Goal: Task Accomplishment & Management: Complete application form

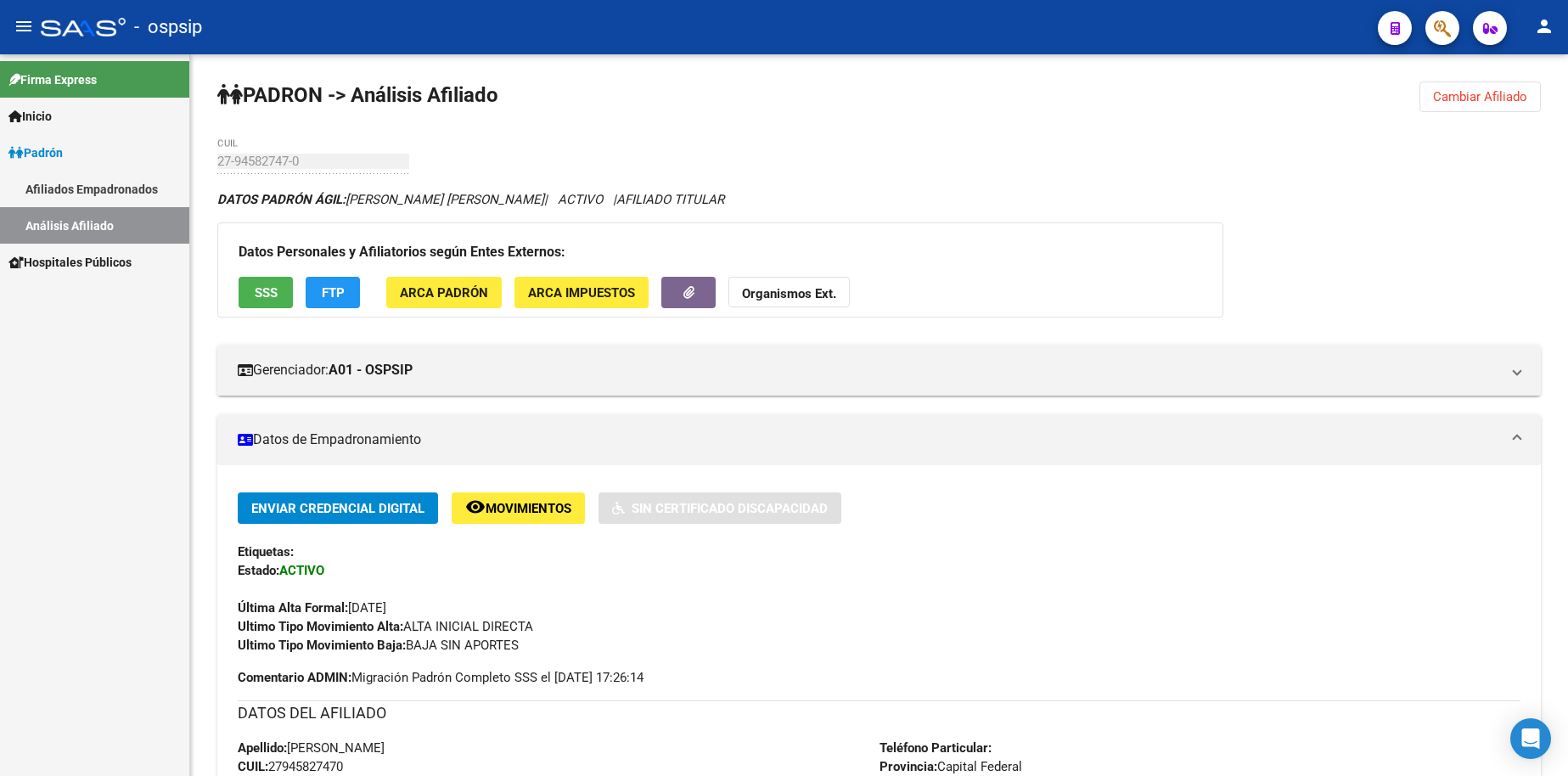
scroll to position [425, 0]
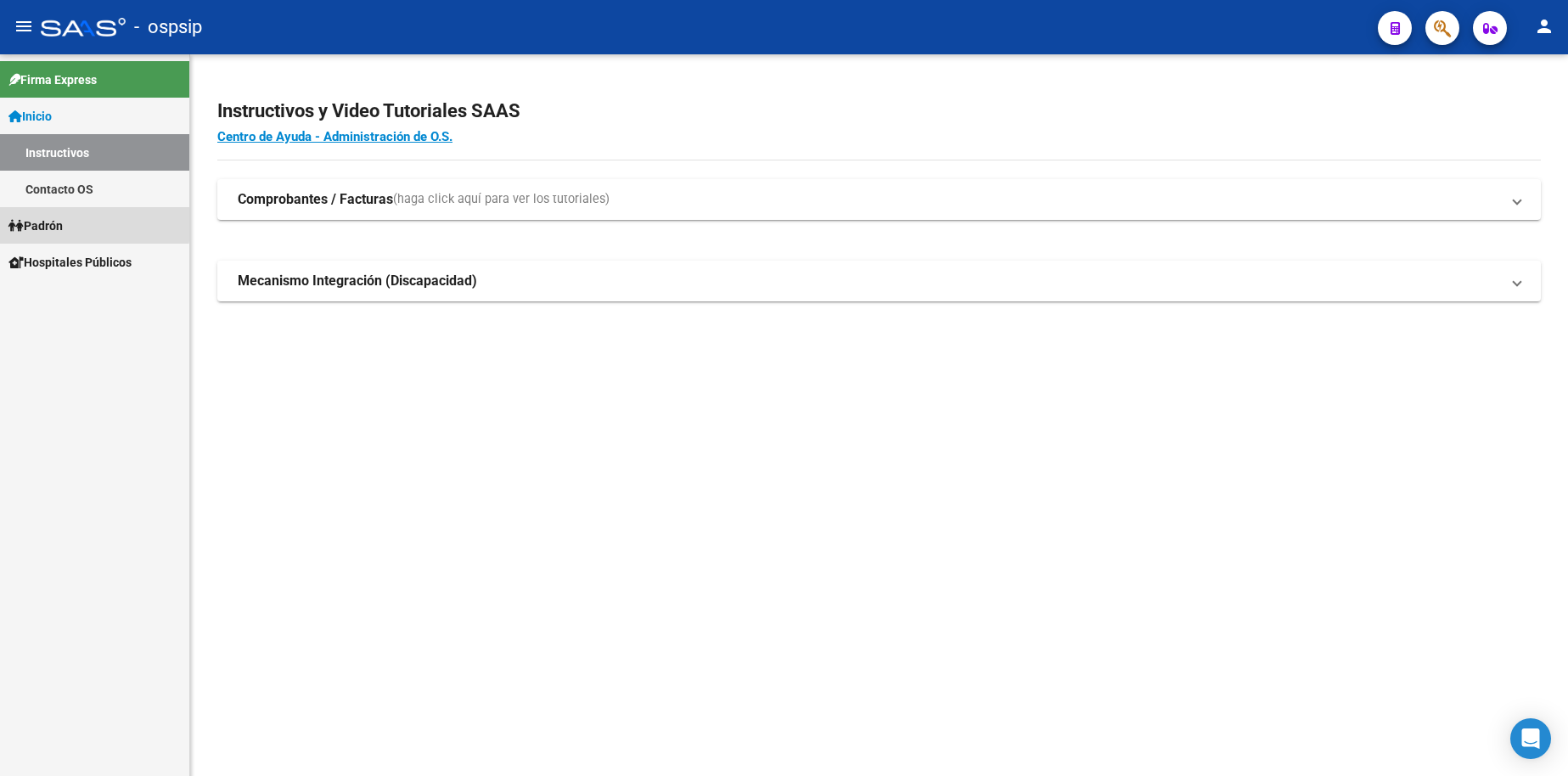
click at [51, 222] on span "Padrón" at bounding box center [35, 226] width 54 height 19
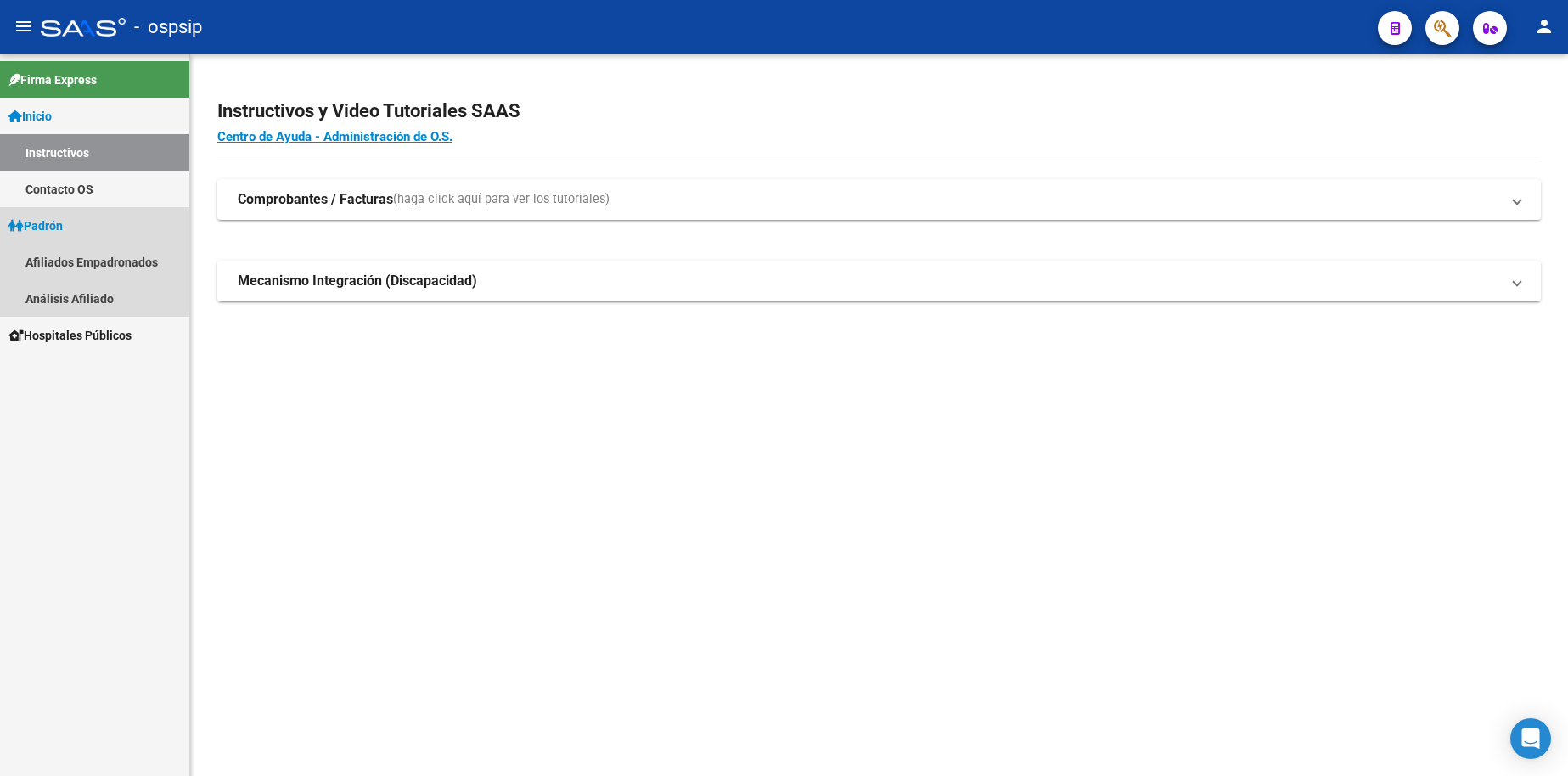
click at [54, 222] on span "Padrón" at bounding box center [35, 226] width 54 height 19
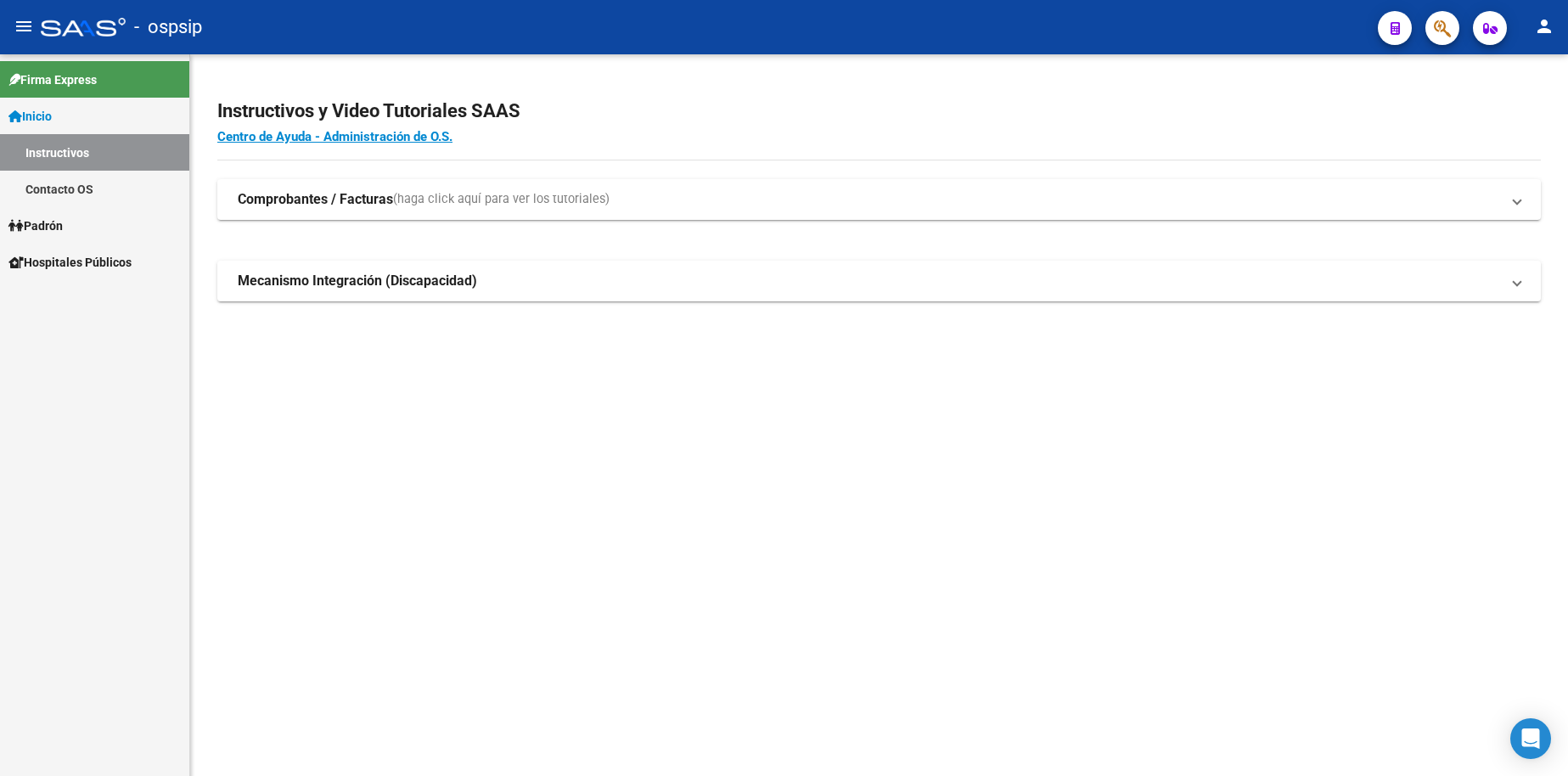
click at [56, 233] on span "Padrón" at bounding box center [35, 226] width 54 height 19
click at [88, 308] on link "Análisis Afiliado" at bounding box center [95, 297] width 190 height 36
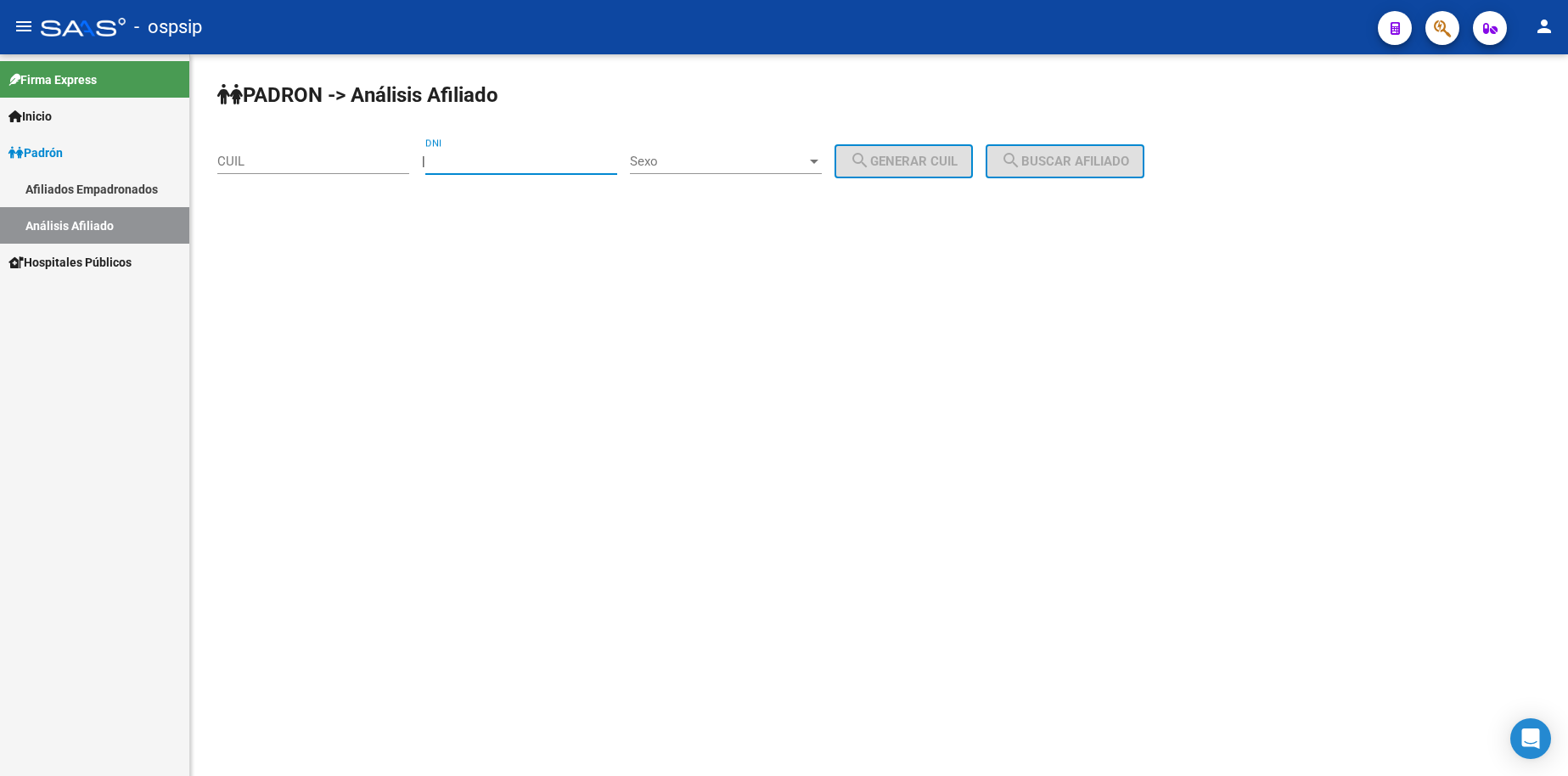
click at [518, 167] on input "DNI" at bounding box center [521, 161] width 191 height 15
type input "41062808"
click at [731, 145] on div "Sexo Sexo" at bounding box center [726, 155] width 191 height 36
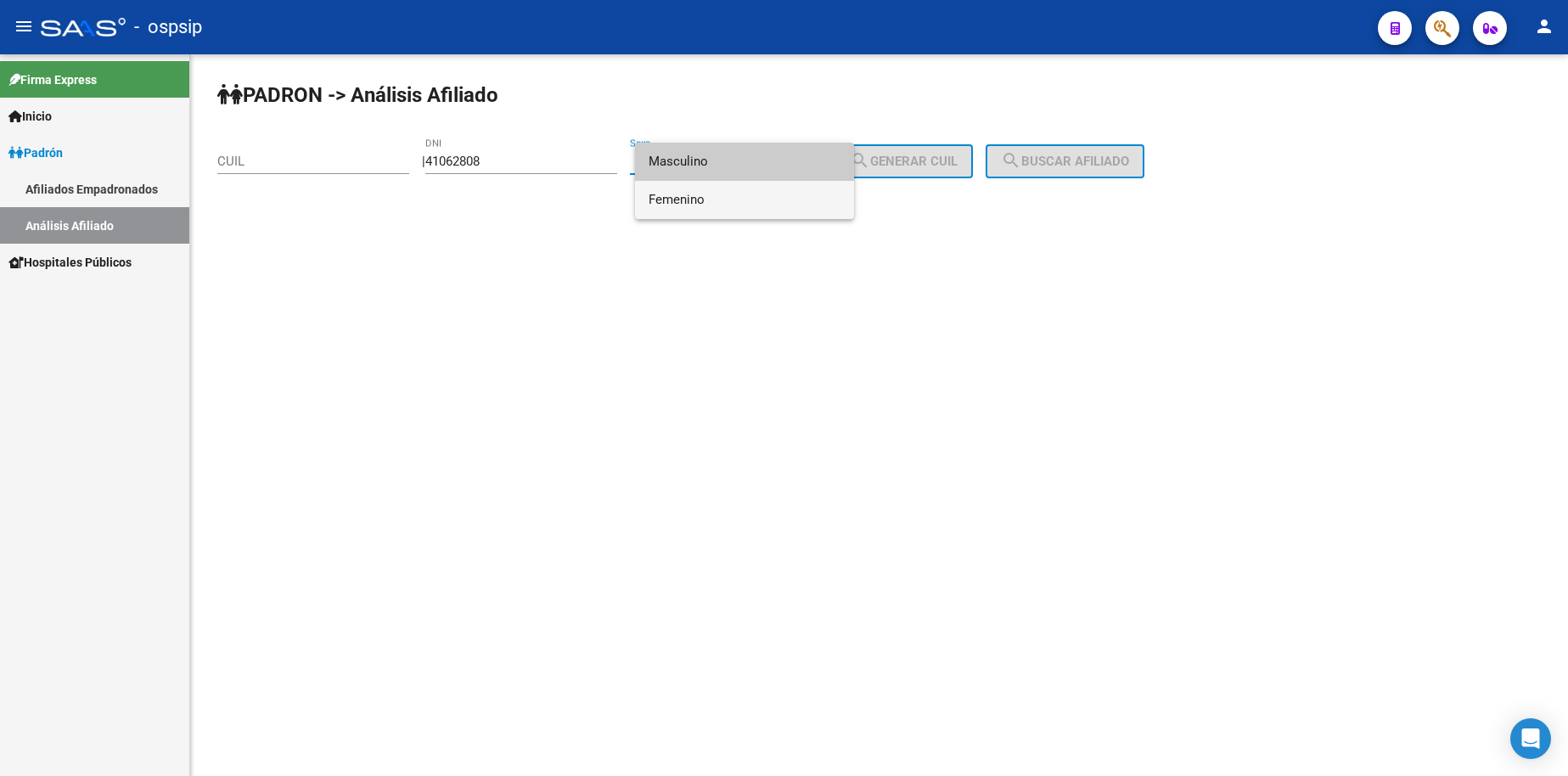
click at [782, 203] on span "Femenino" at bounding box center [744, 200] width 191 height 38
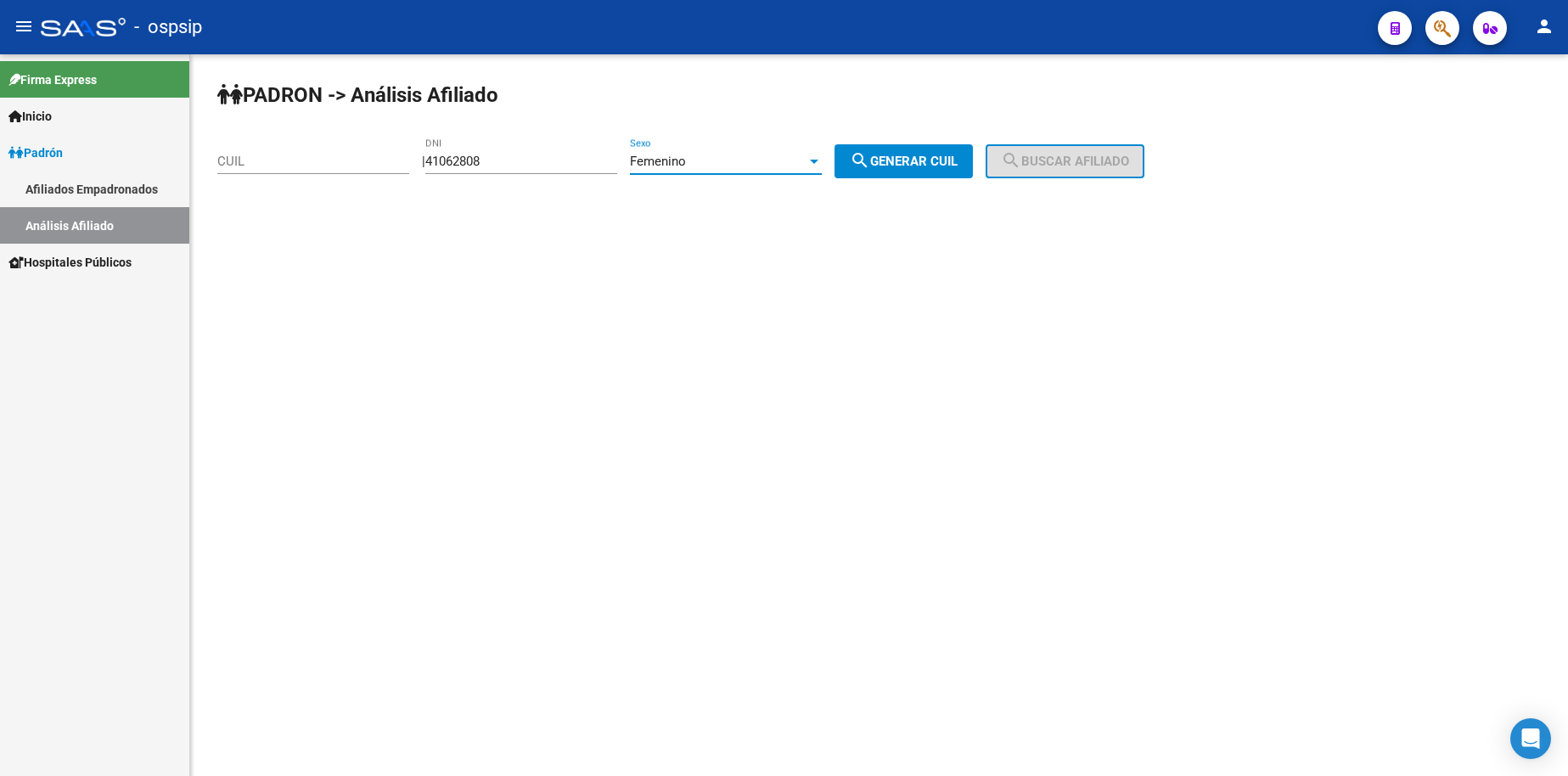
click at [909, 163] on span "search Generar CUIL" at bounding box center [903, 161] width 108 height 15
type input "27-41062808-8"
drag, startPoint x: 1063, startPoint y: 154, endPoint x: 870, endPoint y: 279, distance: 229.9
click at [1063, 152] on button "search Buscar afiliado" at bounding box center [1064, 161] width 159 height 34
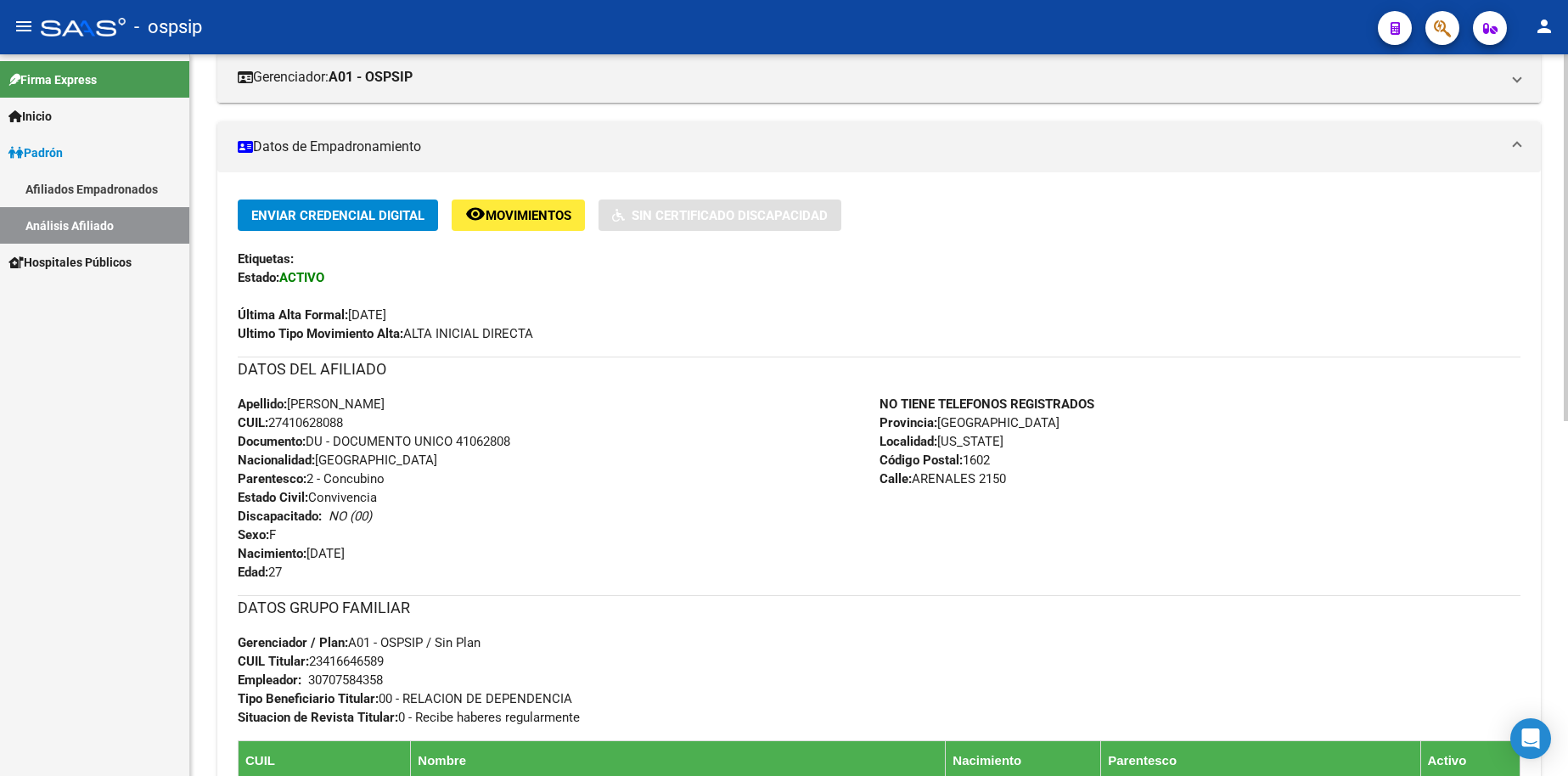
scroll to position [388, 0]
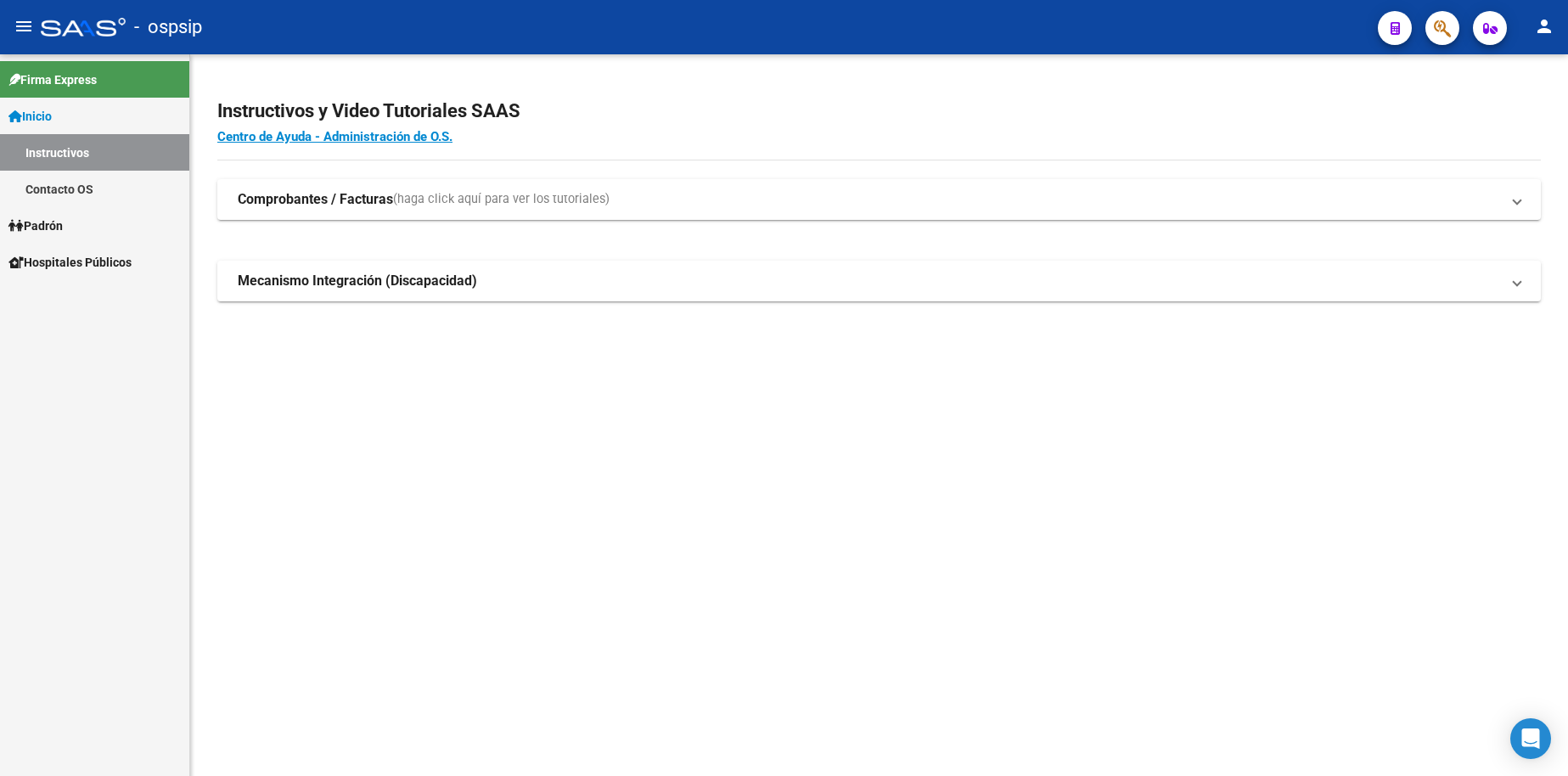
click at [74, 227] on link "Padrón" at bounding box center [95, 225] width 190 height 36
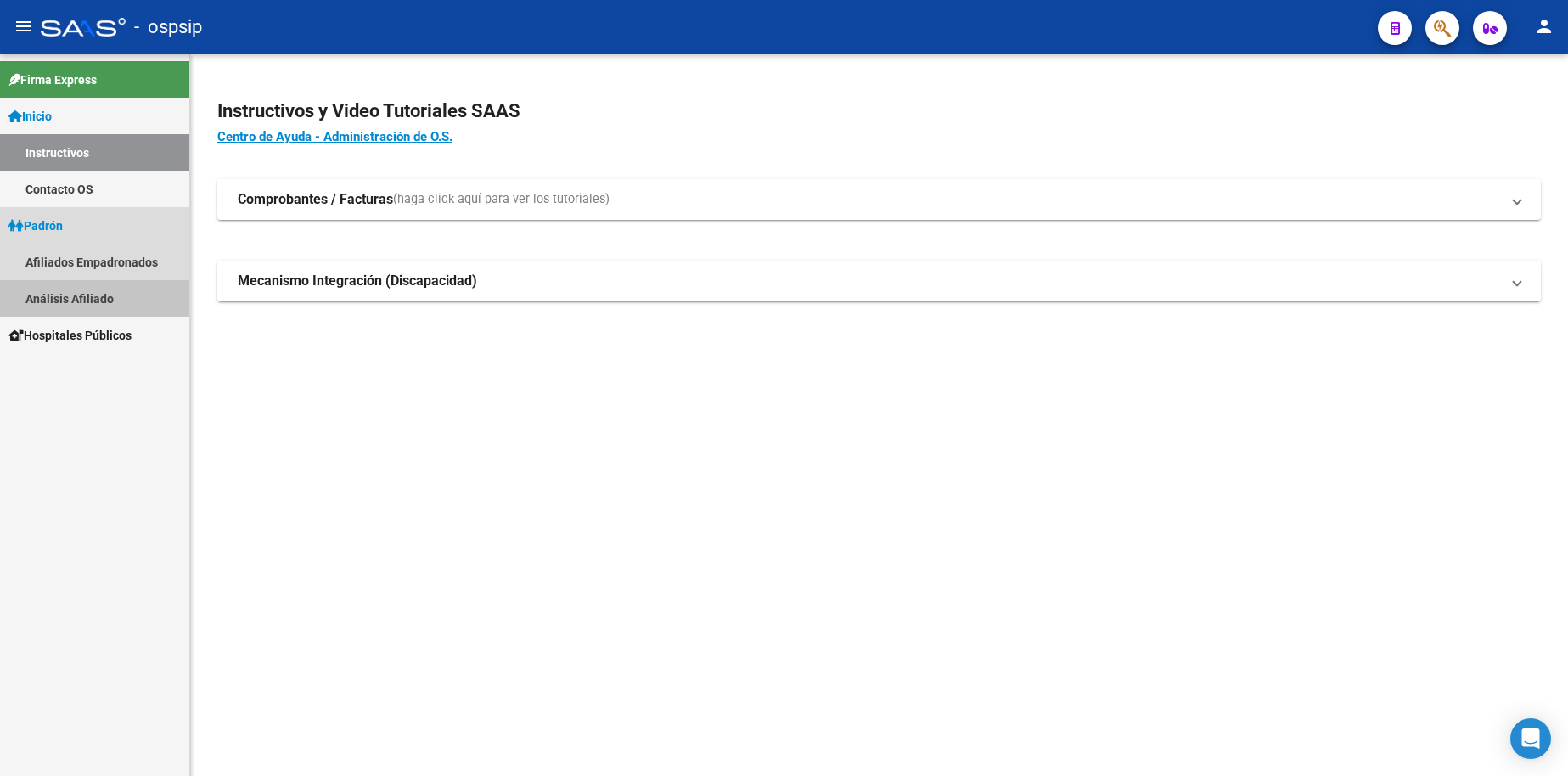
click at [104, 302] on link "Análisis Afiliado" at bounding box center [95, 297] width 190 height 36
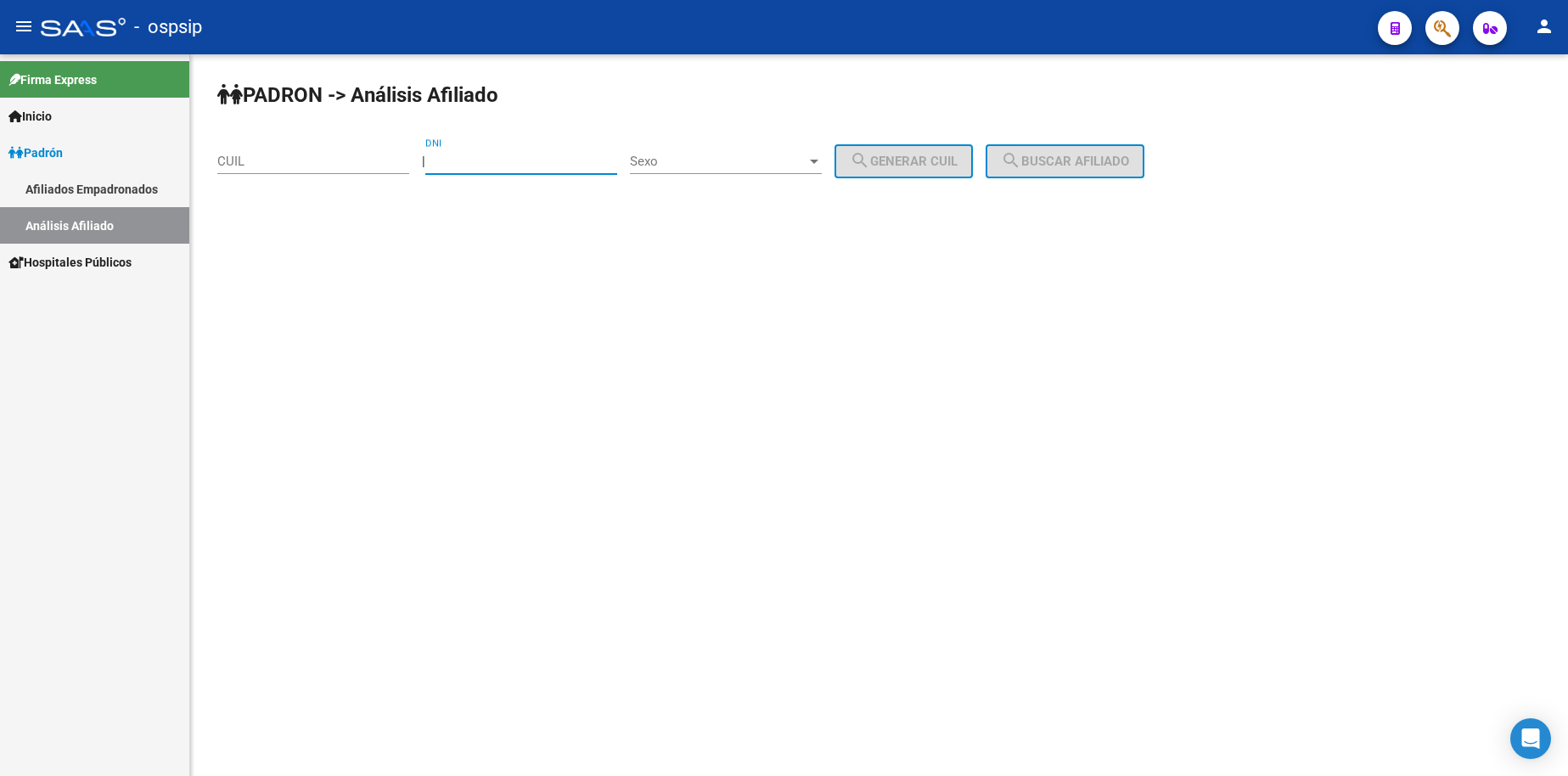
click at [536, 166] on input "DNI" at bounding box center [521, 161] width 191 height 15
type input "45382632"
click at [772, 175] on div "Sexo Sexo" at bounding box center [726, 164] width 191 height 53
click at [742, 147] on div "Sexo Sexo" at bounding box center [726, 155] width 191 height 36
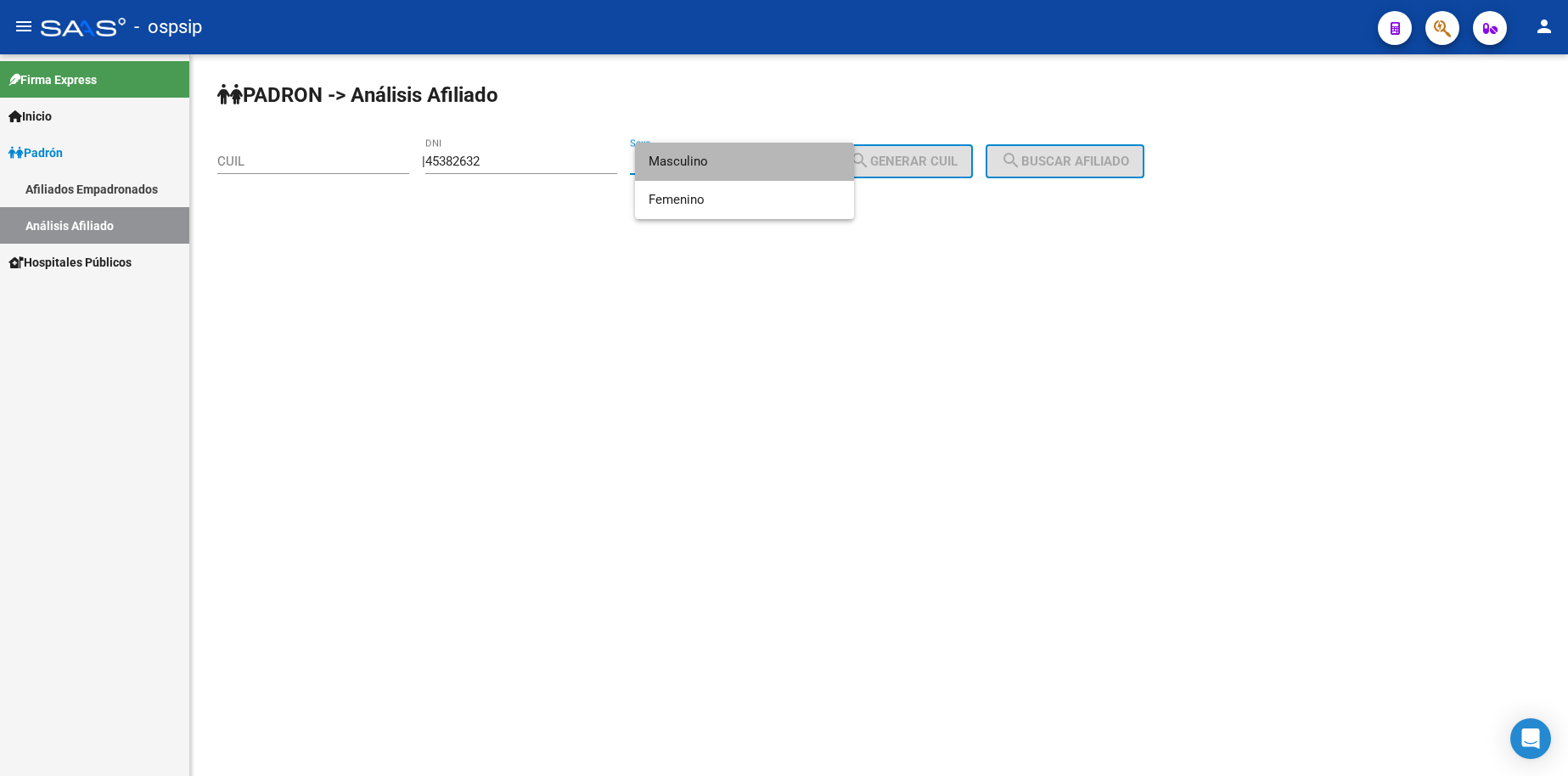
click at [741, 163] on span "Masculino" at bounding box center [744, 161] width 191 height 38
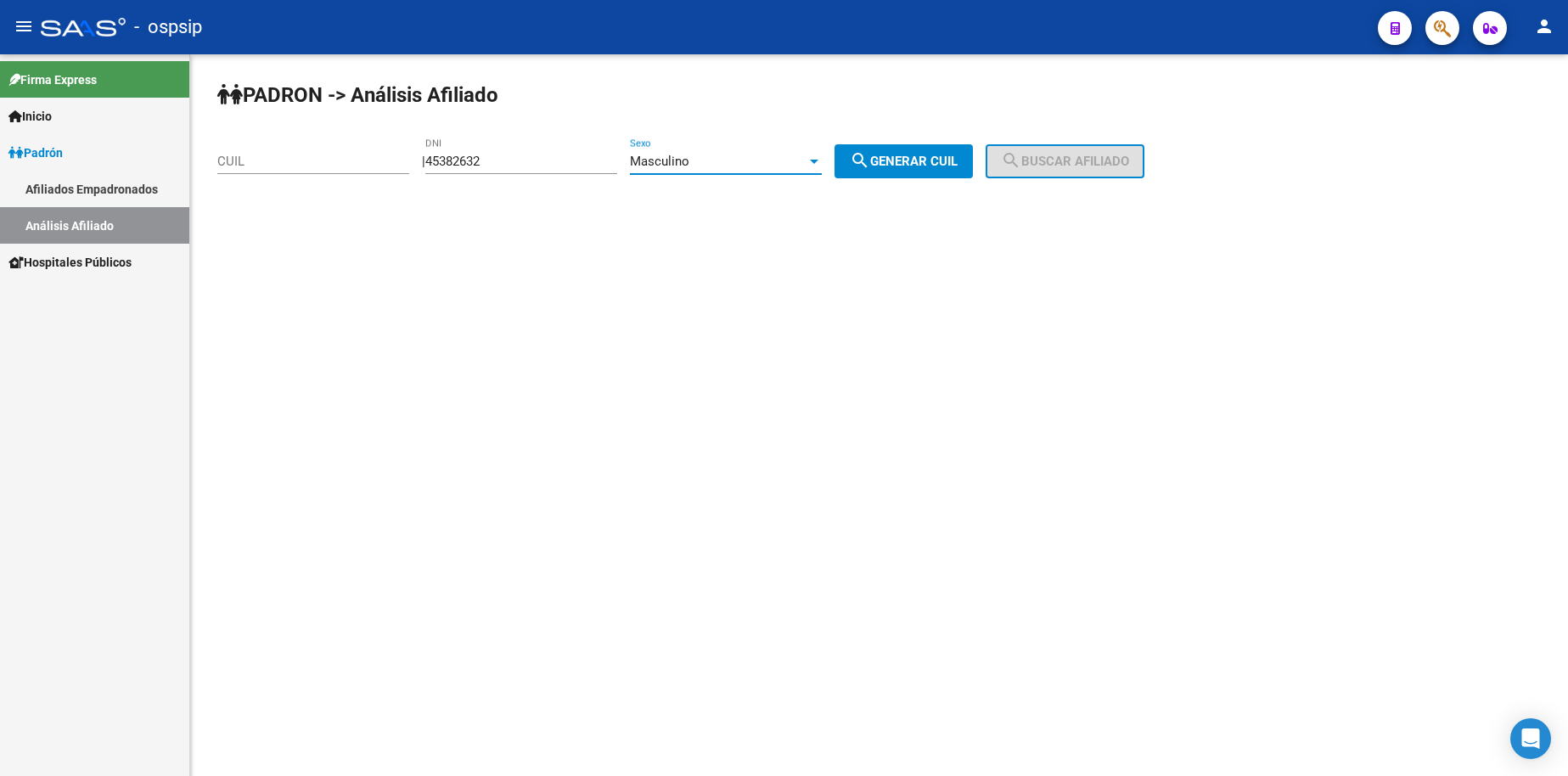
click at [890, 148] on button "search Generar CUIL" at bounding box center [903, 161] width 138 height 34
type input "20-45382632-6"
click at [1052, 154] on span "search Buscar afiliado" at bounding box center [1065, 161] width 128 height 15
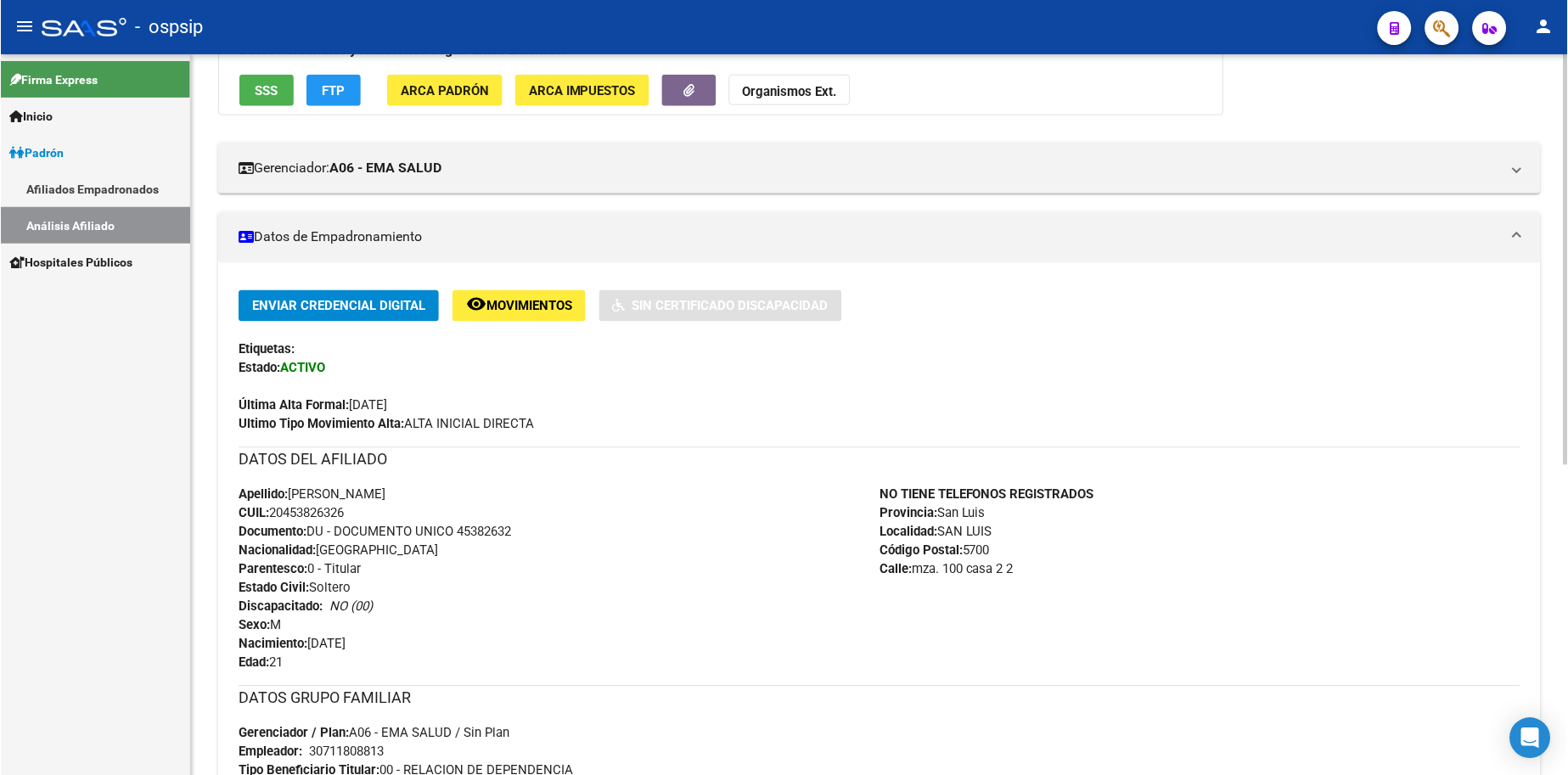
scroll to position [339, 0]
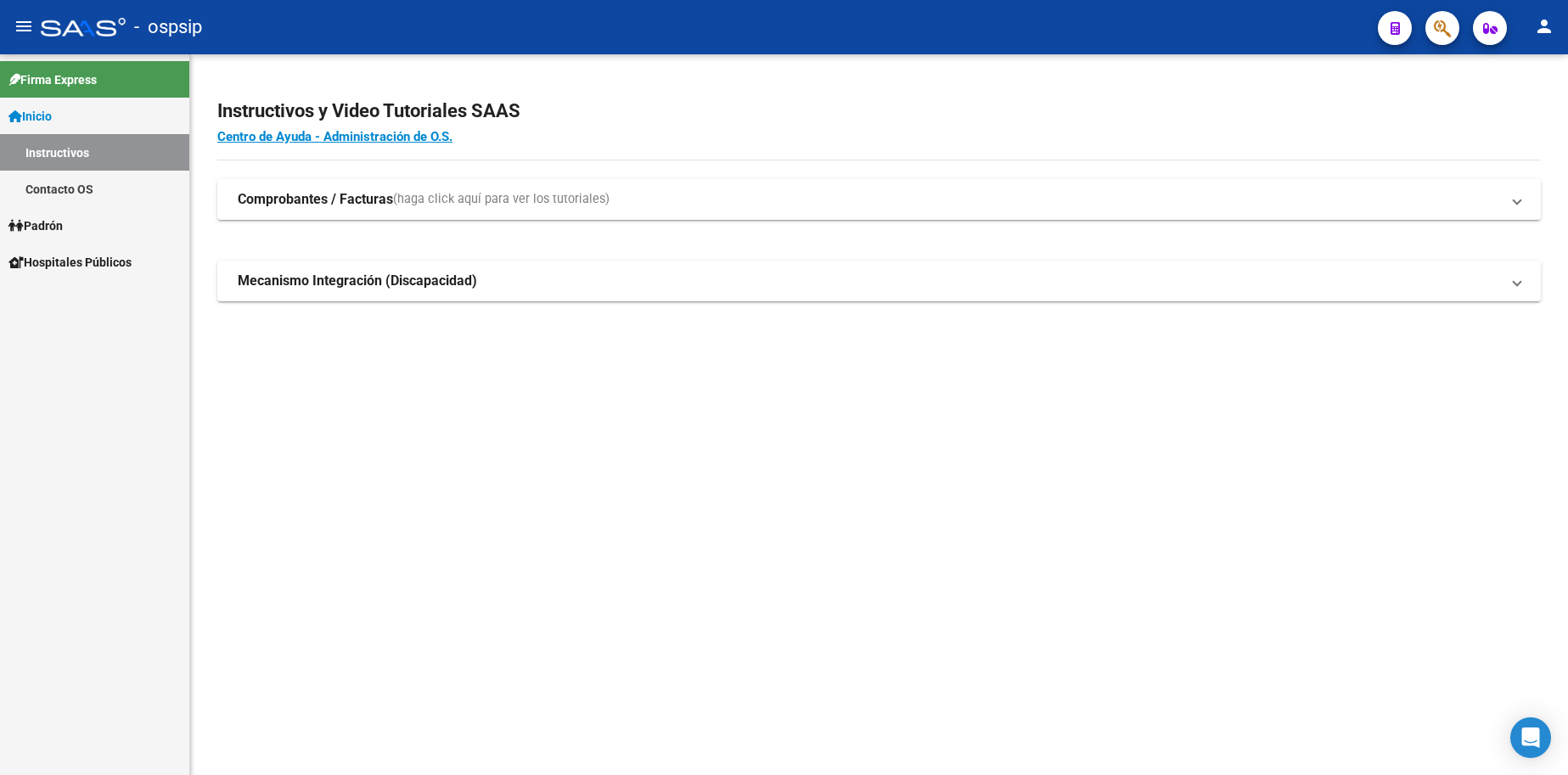
click at [63, 223] on span "Padrón" at bounding box center [35, 226] width 54 height 19
click at [60, 213] on link "Padrón" at bounding box center [95, 225] width 190 height 36
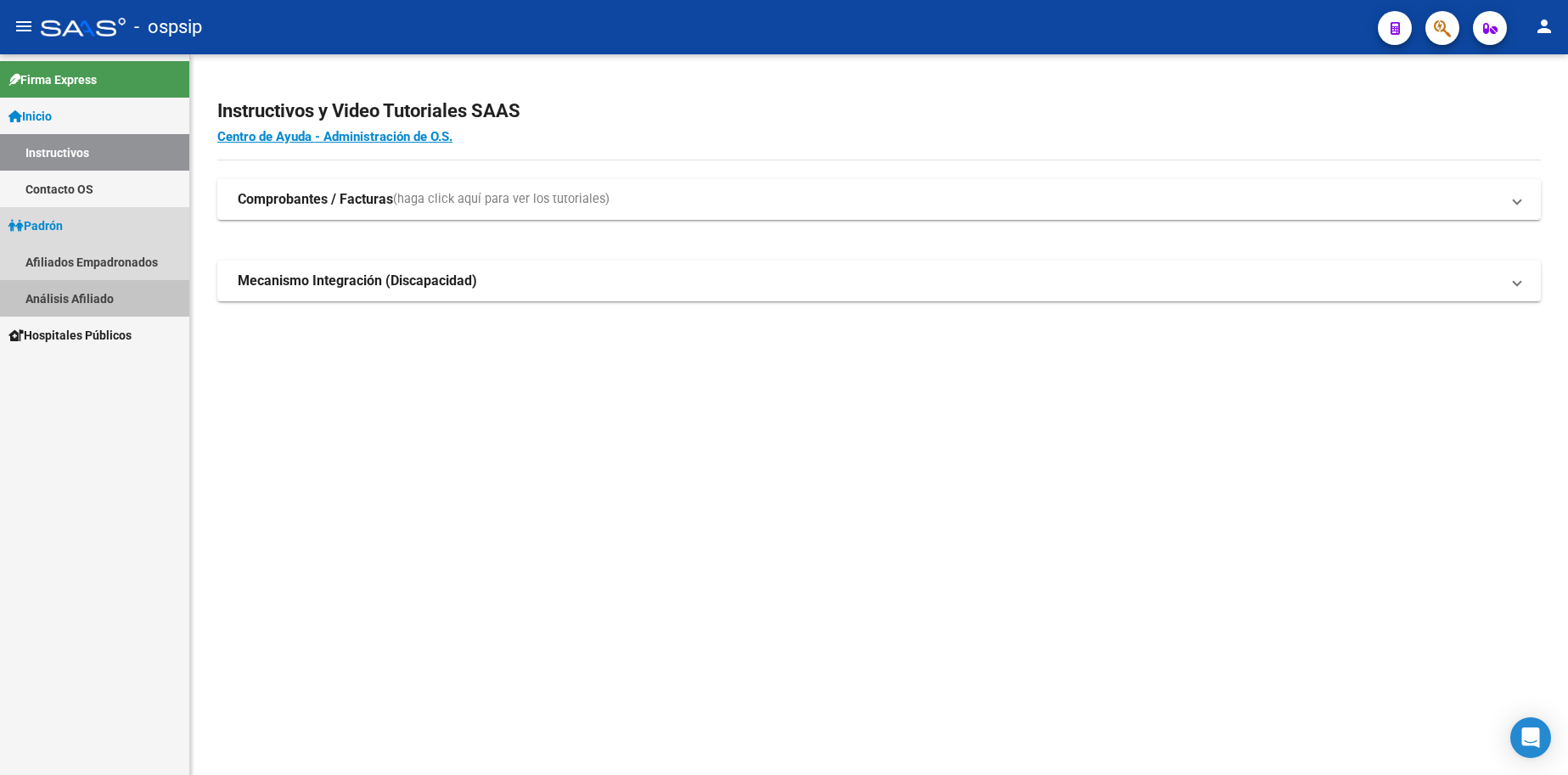
click at [96, 284] on link "Análisis Afiliado" at bounding box center [95, 297] width 190 height 36
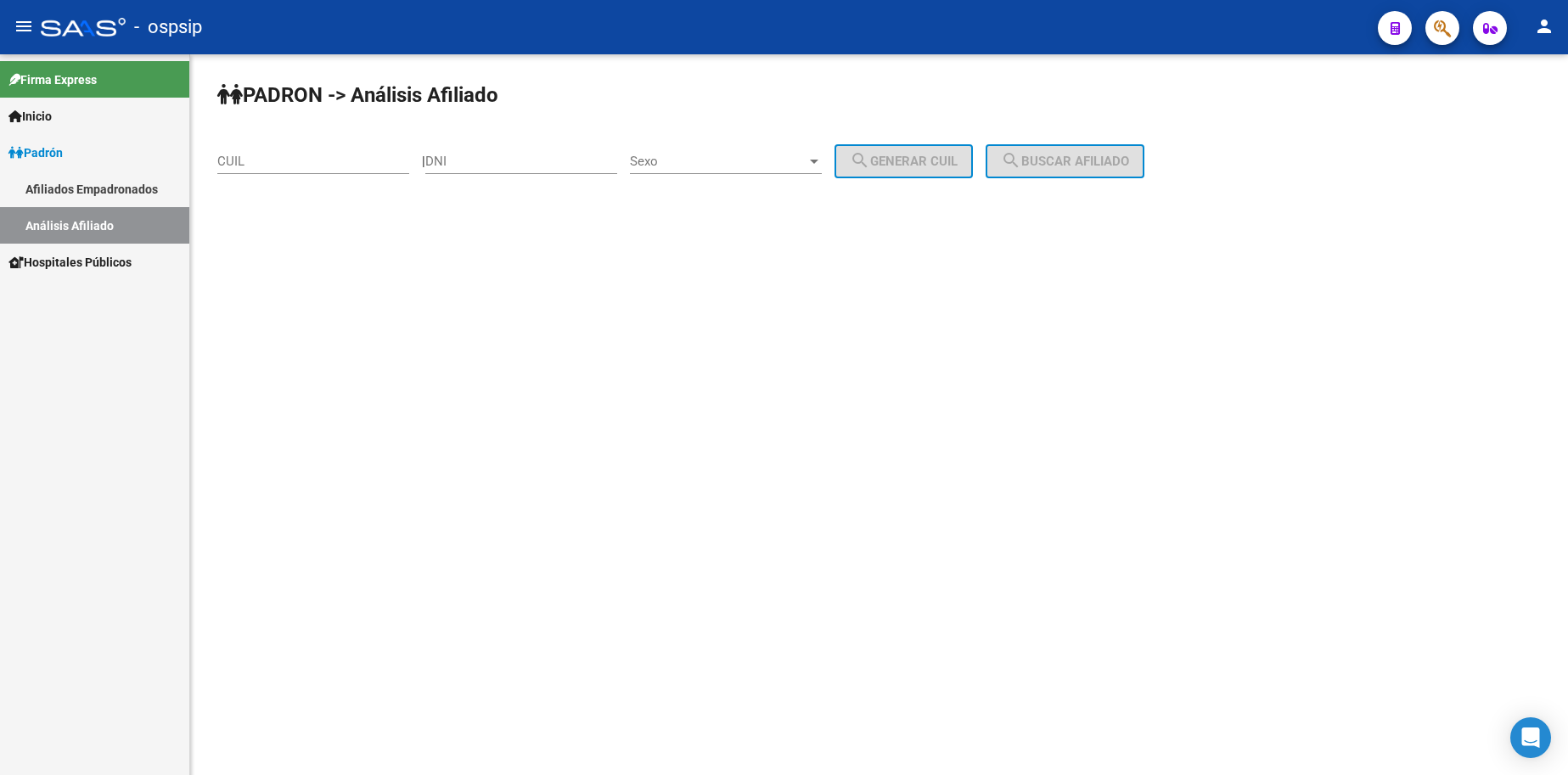
drag, startPoint x: 504, startPoint y: 171, endPoint x: 516, endPoint y: 178, distance: 13.9
click at [512, 175] on div "DNI" at bounding box center [521, 164] width 191 height 53
click at [567, 290] on mat-sidenav-content "PADRON -> Análisis Afiliado CUIL | DNI Sexo Sexo search Generar CUIL search Bus…" at bounding box center [879, 414] width 1377 height 720
click at [507, 162] on input "DNI" at bounding box center [521, 161] width 191 height 15
type input "56850466"
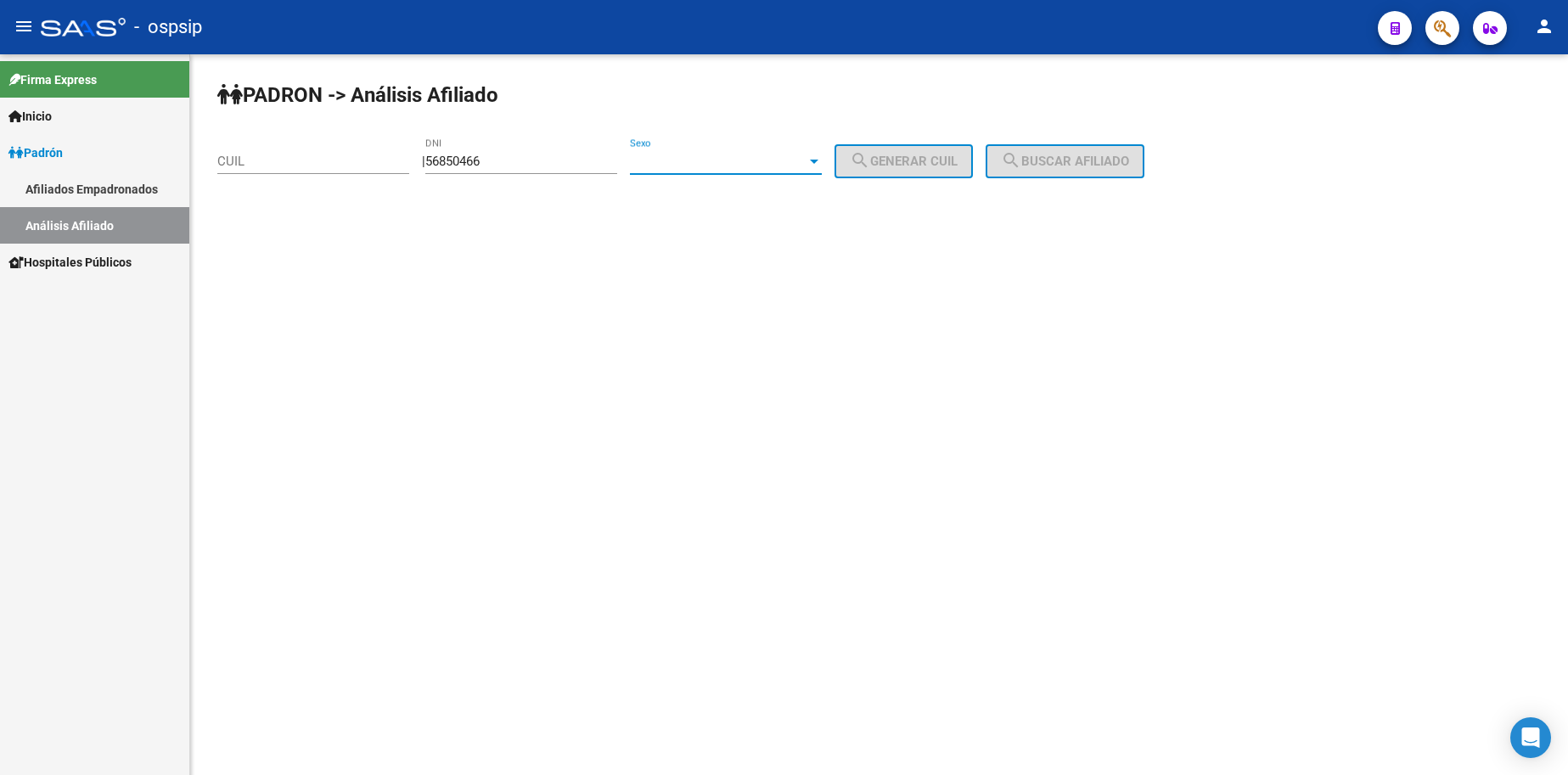
click at [771, 155] on span "Sexo" at bounding box center [718, 161] width 177 height 15
click at [777, 165] on span "Masculino" at bounding box center [744, 161] width 191 height 38
click at [778, 165] on div "Masculino" at bounding box center [718, 161] width 177 height 15
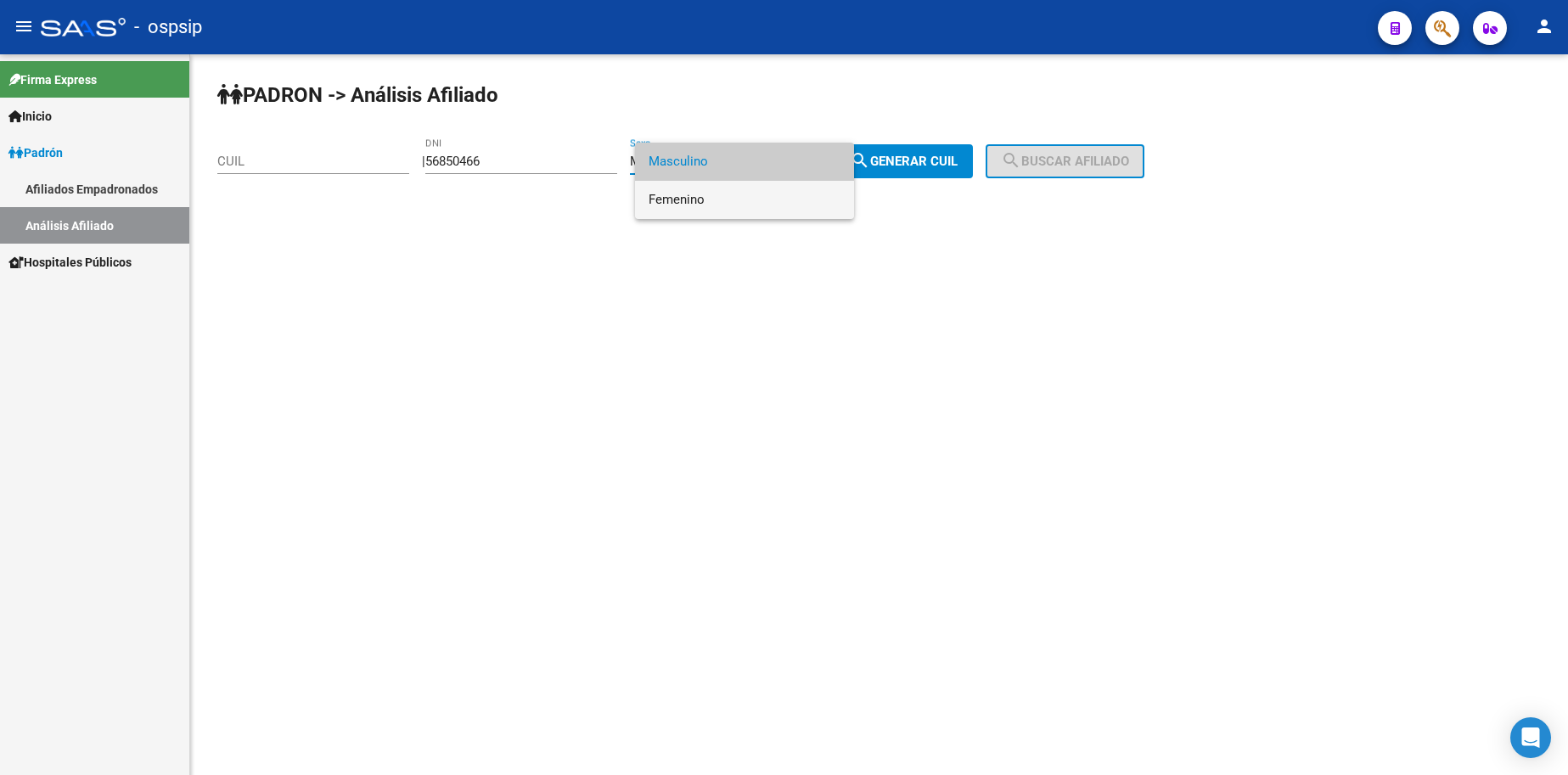
click at [775, 198] on span "Femenino" at bounding box center [744, 200] width 191 height 38
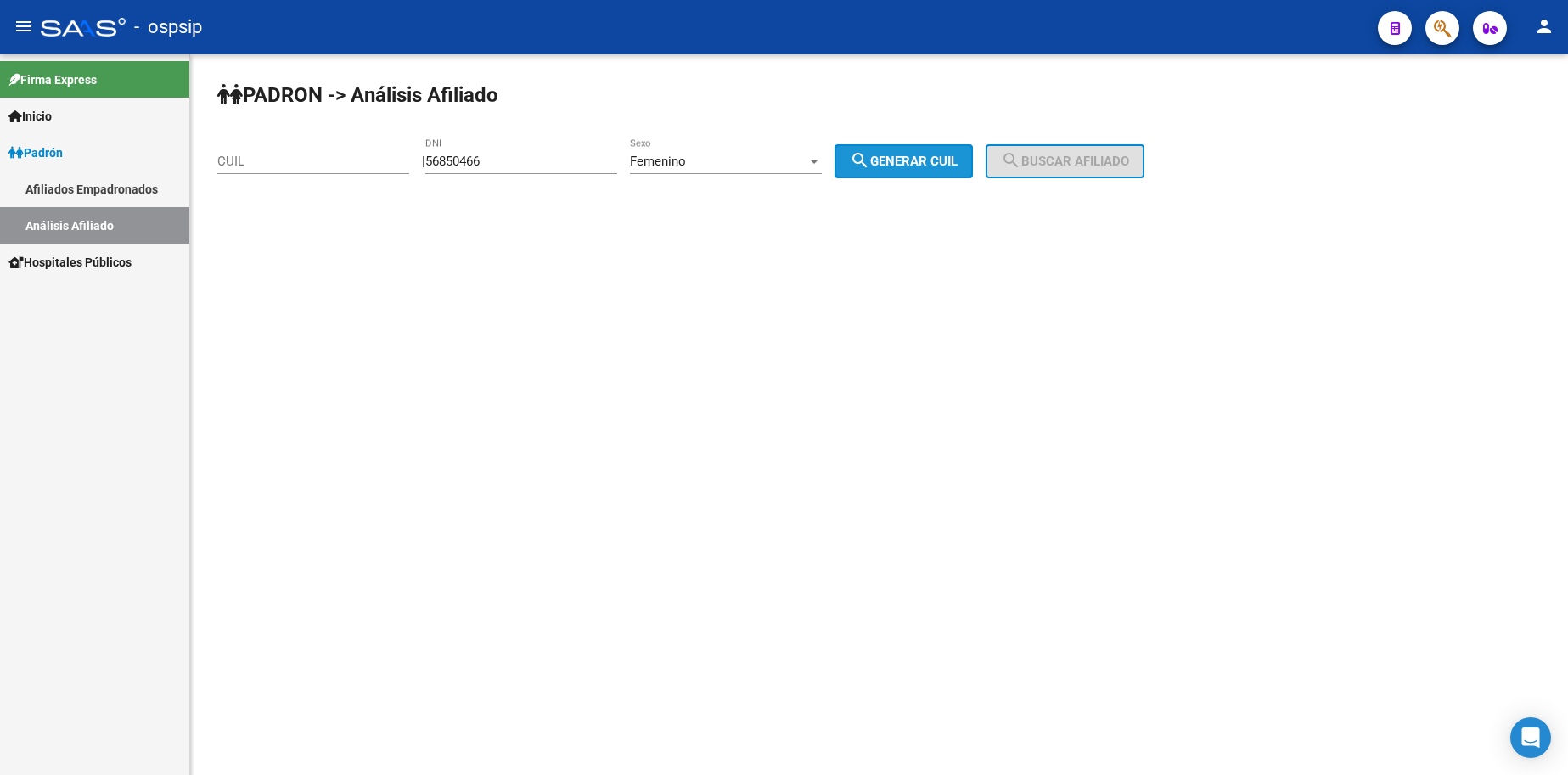
click at [936, 155] on span "search Generar CUIL" at bounding box center [903, 161] width 108 height 15
type input "27-56850466-1"
click at [1078, 156] on span "search Buscar afiliado" at bounding box center [1065, 161] width 128 height 15
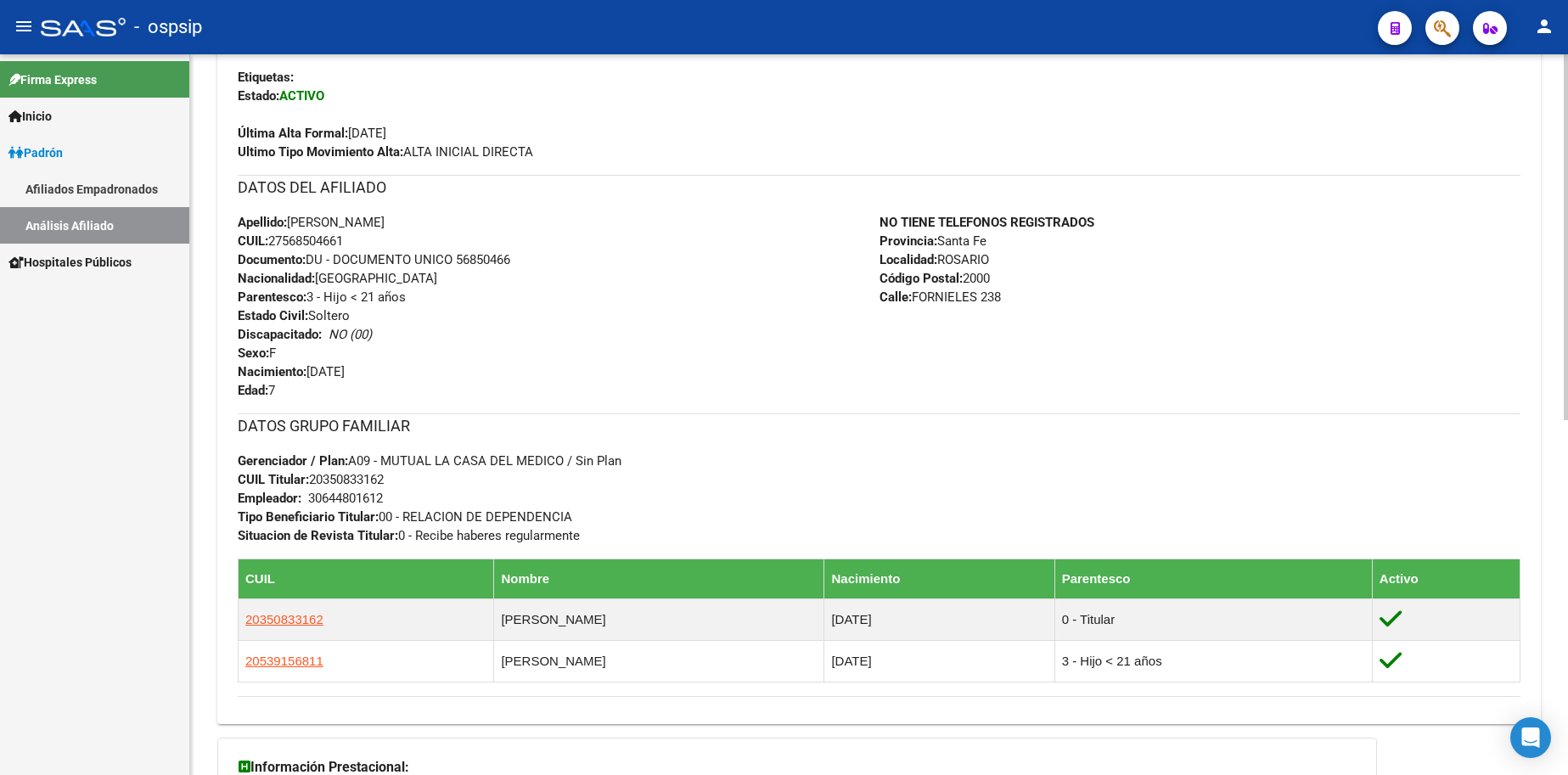
scroll to position [389, 0]
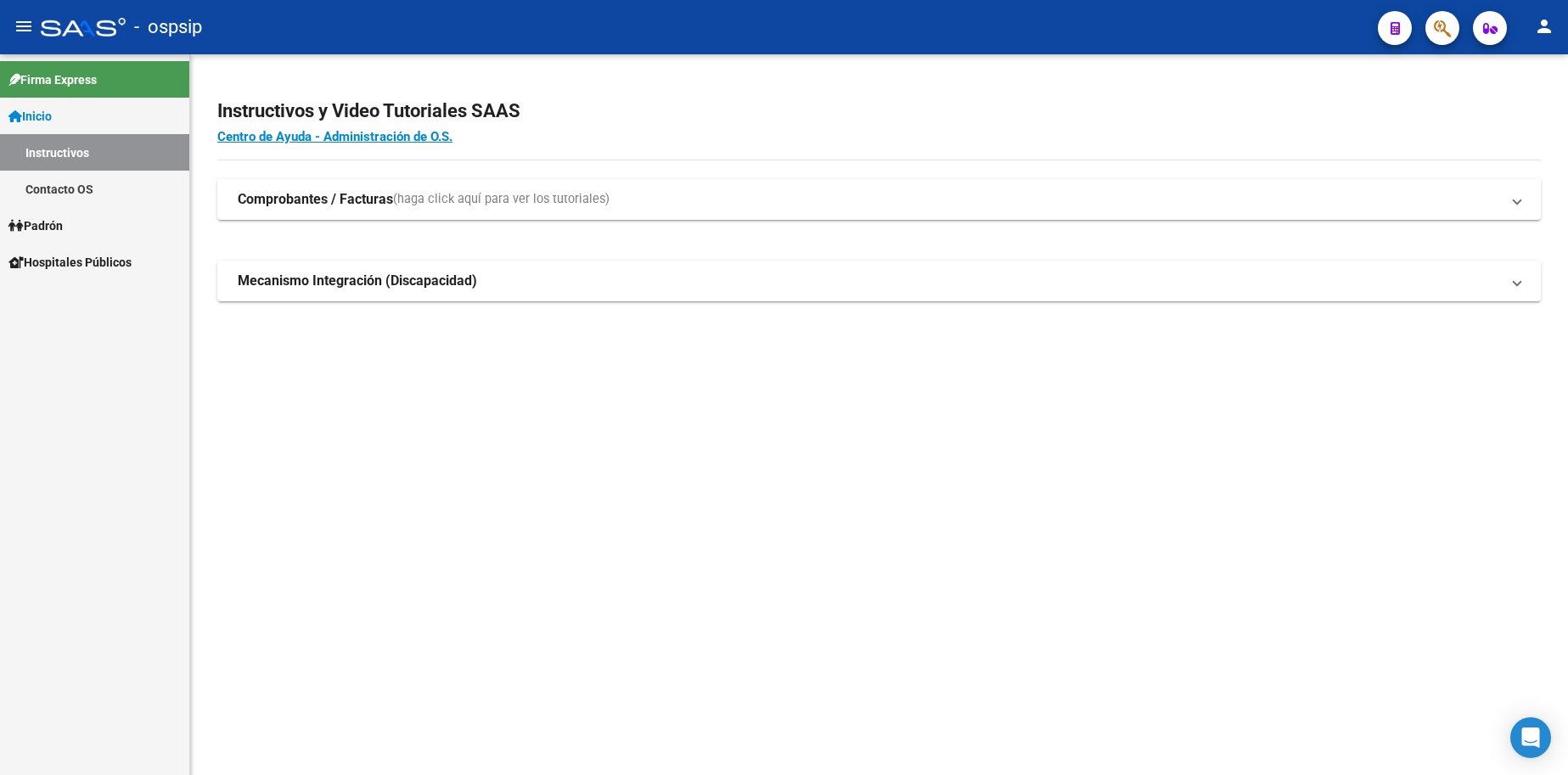
click at [49, 123] on span "Inicio" at bounding box center [30, 116] width 44 height 19
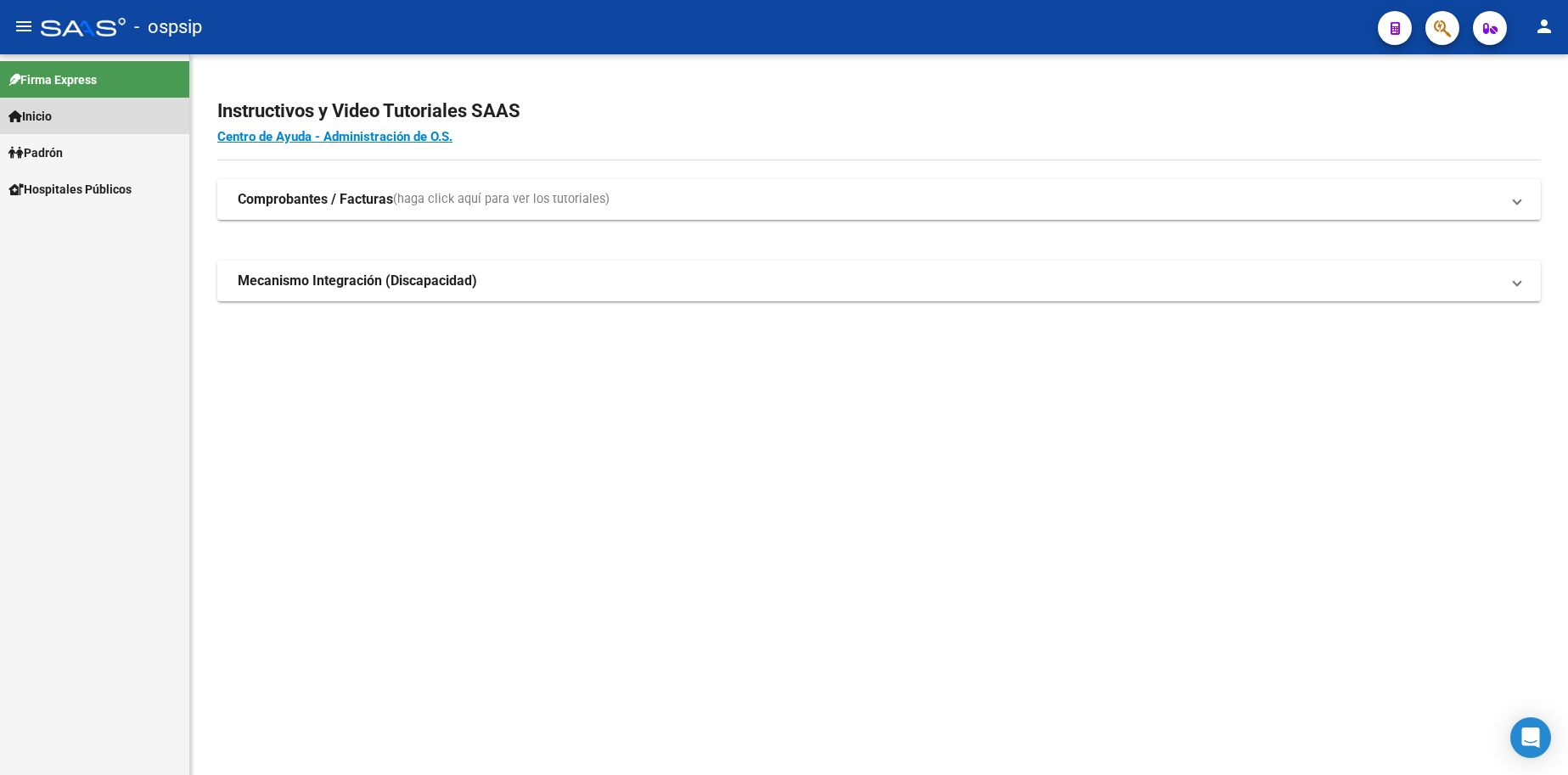
click at [48, 123] on span "Inicio" at bounding box center [30, 116] width 44 height 19
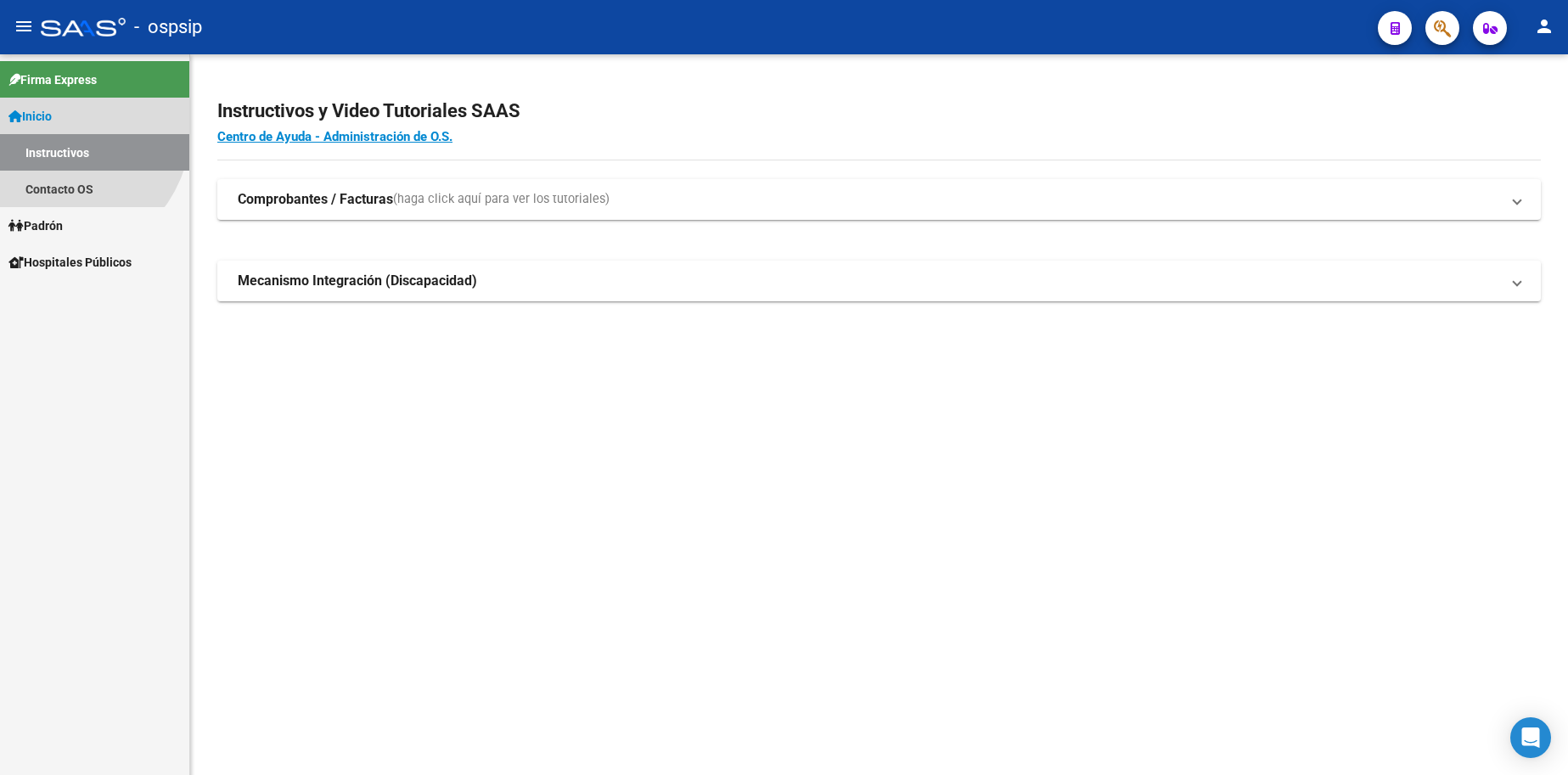
click at [48, 123] on span "Inicio" at bounding box center [30, 116] width 44 height 19
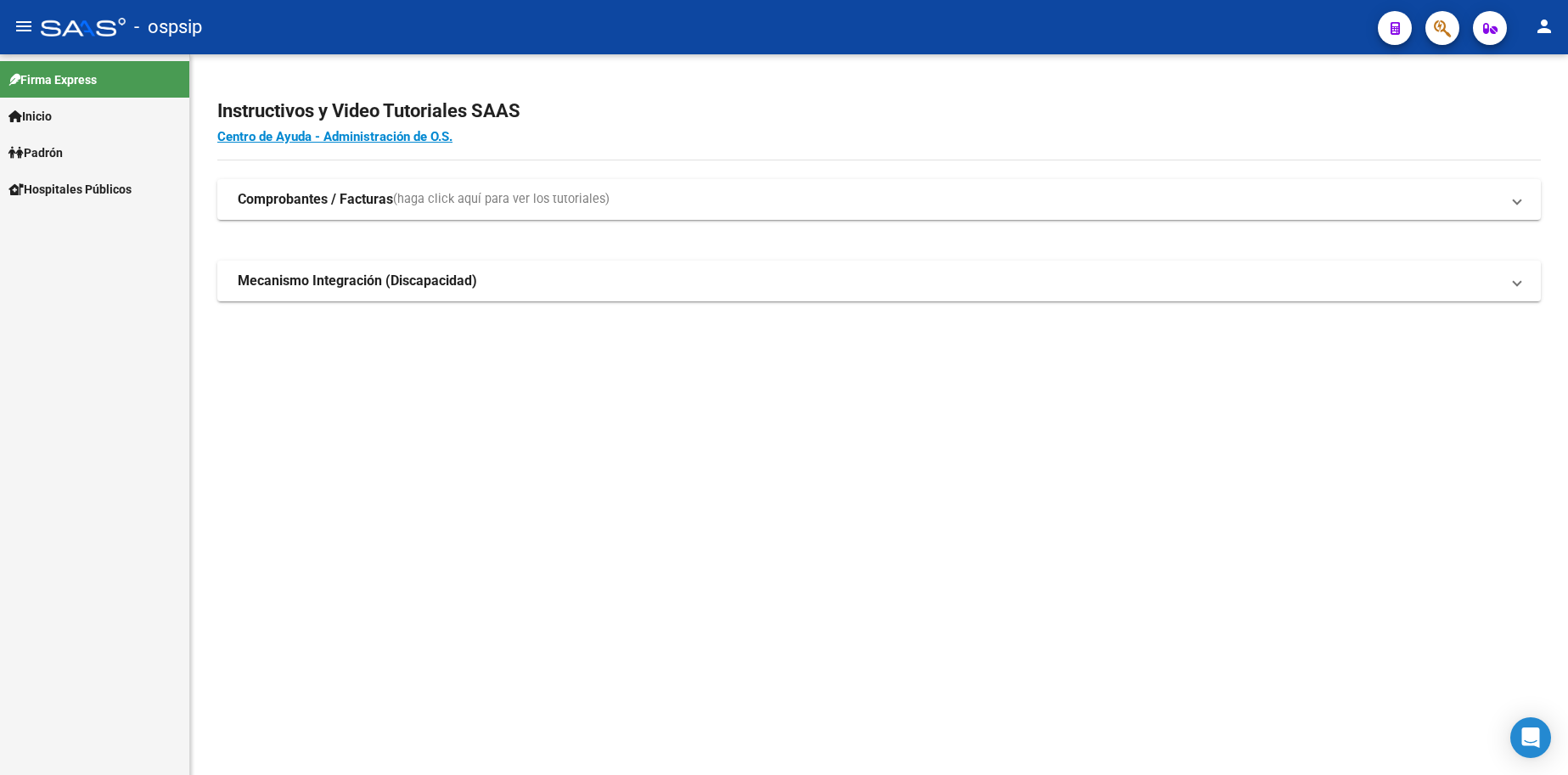
click at [49, 110] on span "Inicio" at bounding box center [30, 116] width 44 height 19
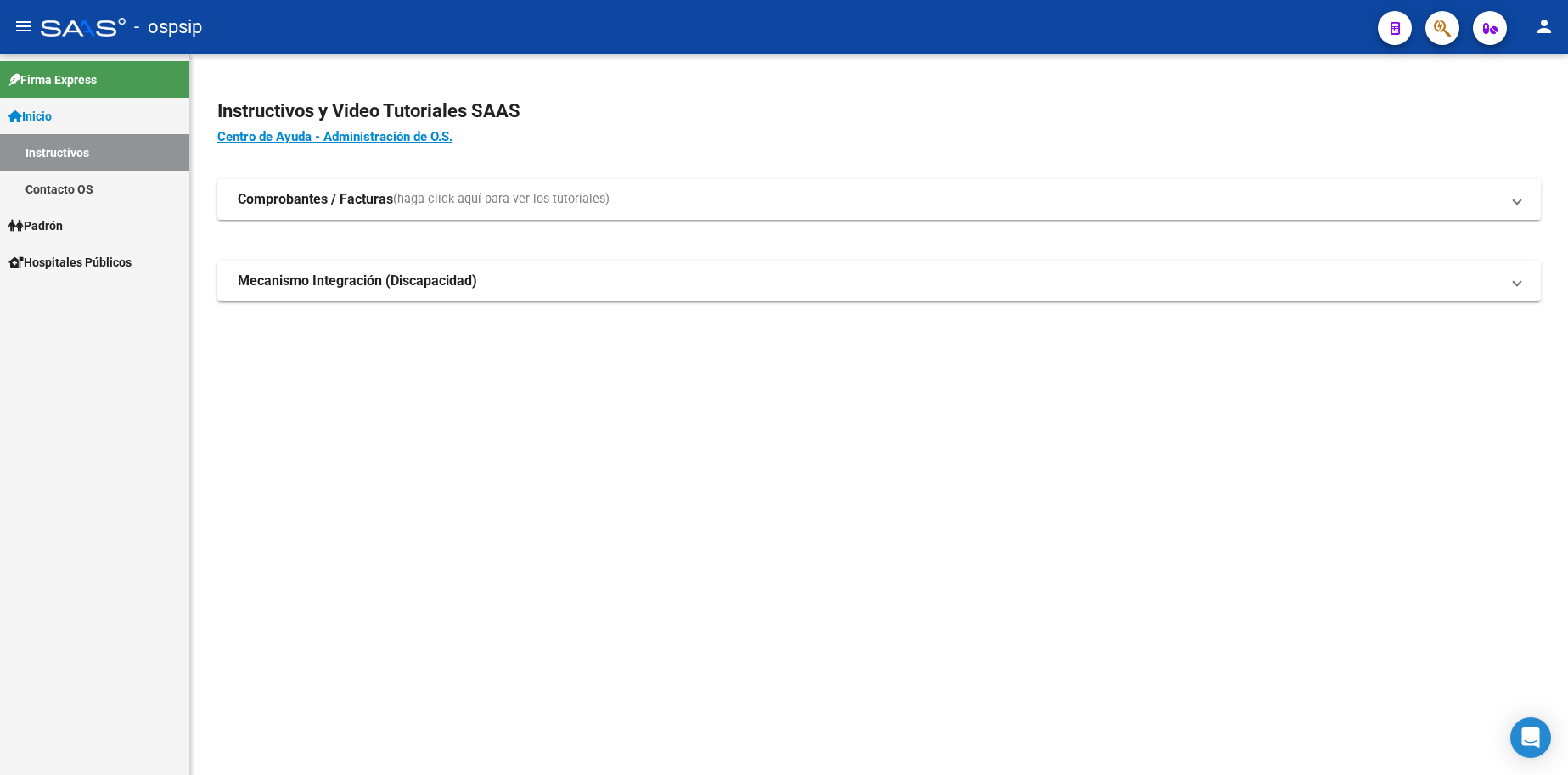
click at [71, 220] on link "Padrón" at bounding box center [95, 225] width 190 height 36
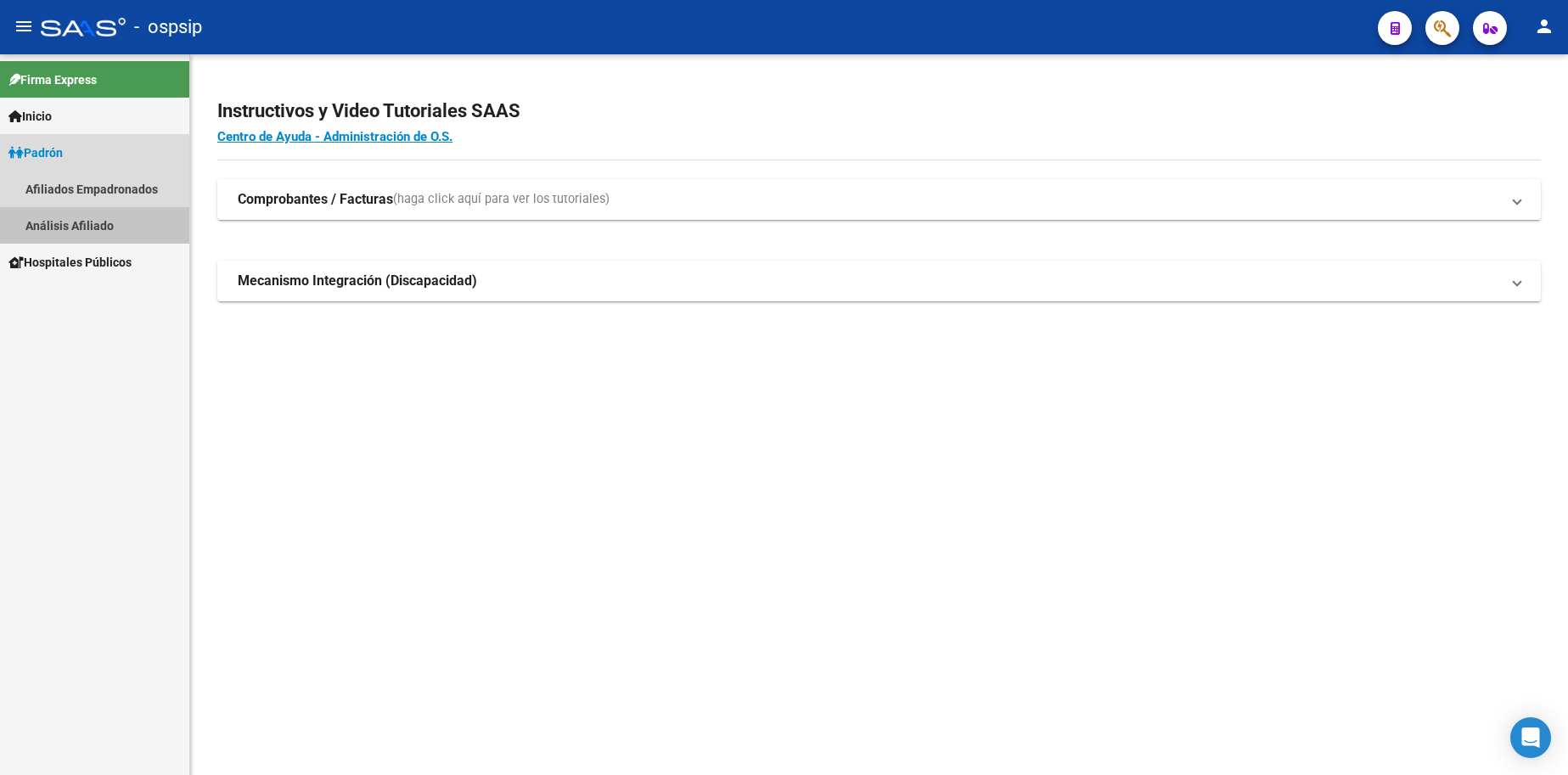
click at [80, 225] on link "Análisis Afiliado" at bounding box center [95, 225] width 190 height 36
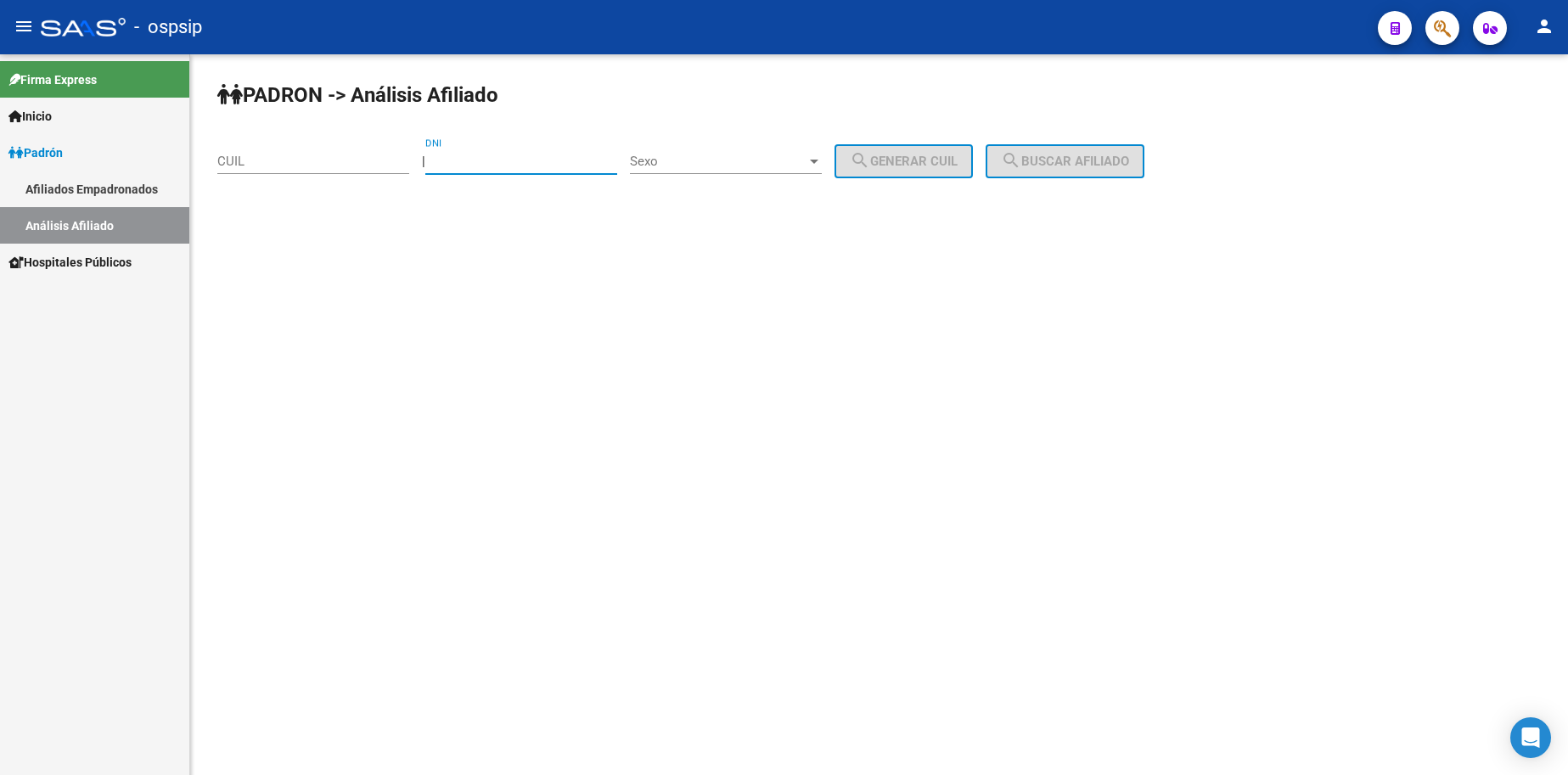
click at [519, 165] on input "DNI" at bounding box center [521, 161] width 191 height 15
type input "21569730"
click at [727, 170] on div "Sexo Sexo" at bounding box center [726, 155] width 191 height 36
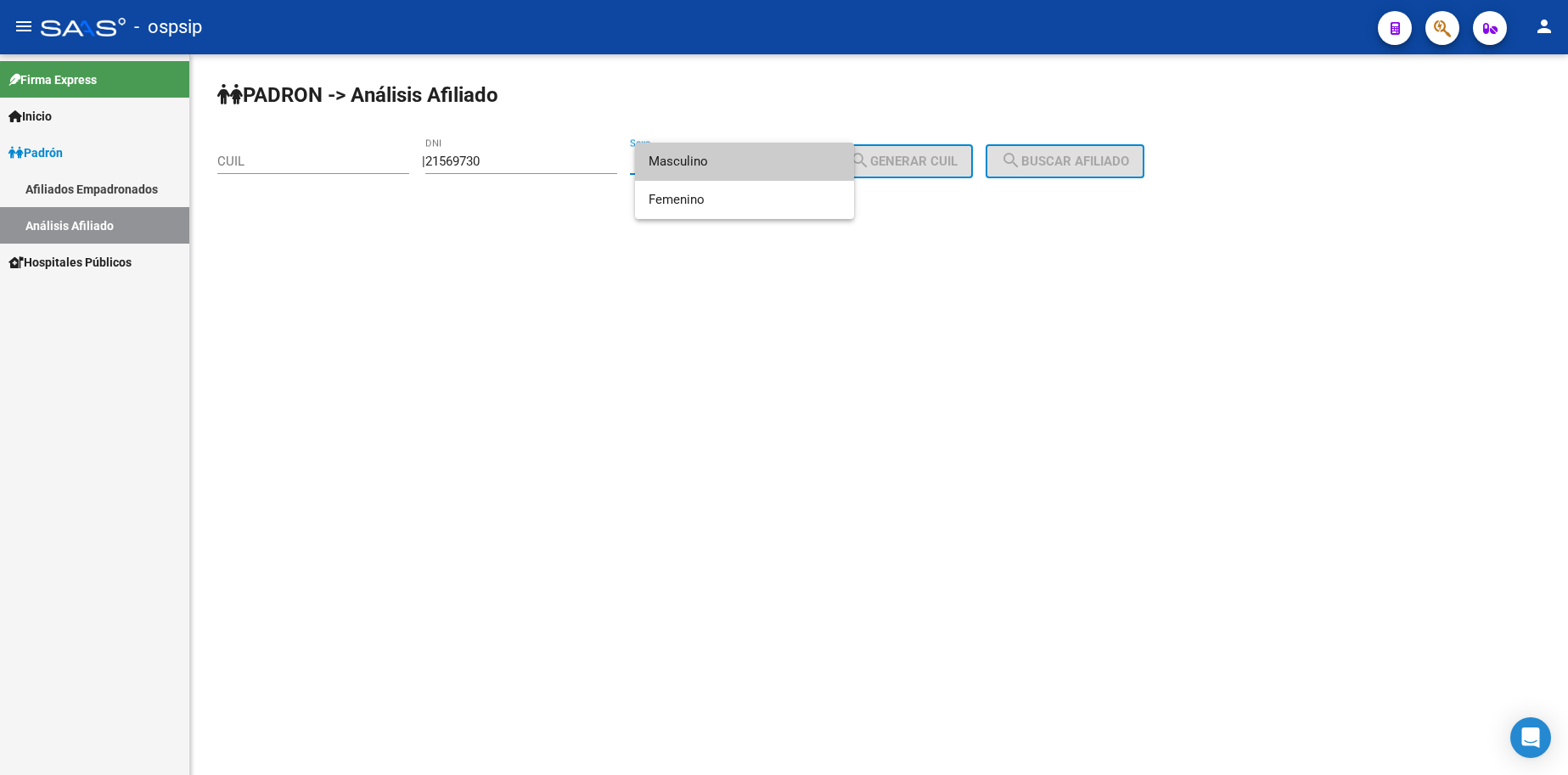
click at [727, 170] on span "Masculino" at bounding box center [744, 161] width 191 height 38
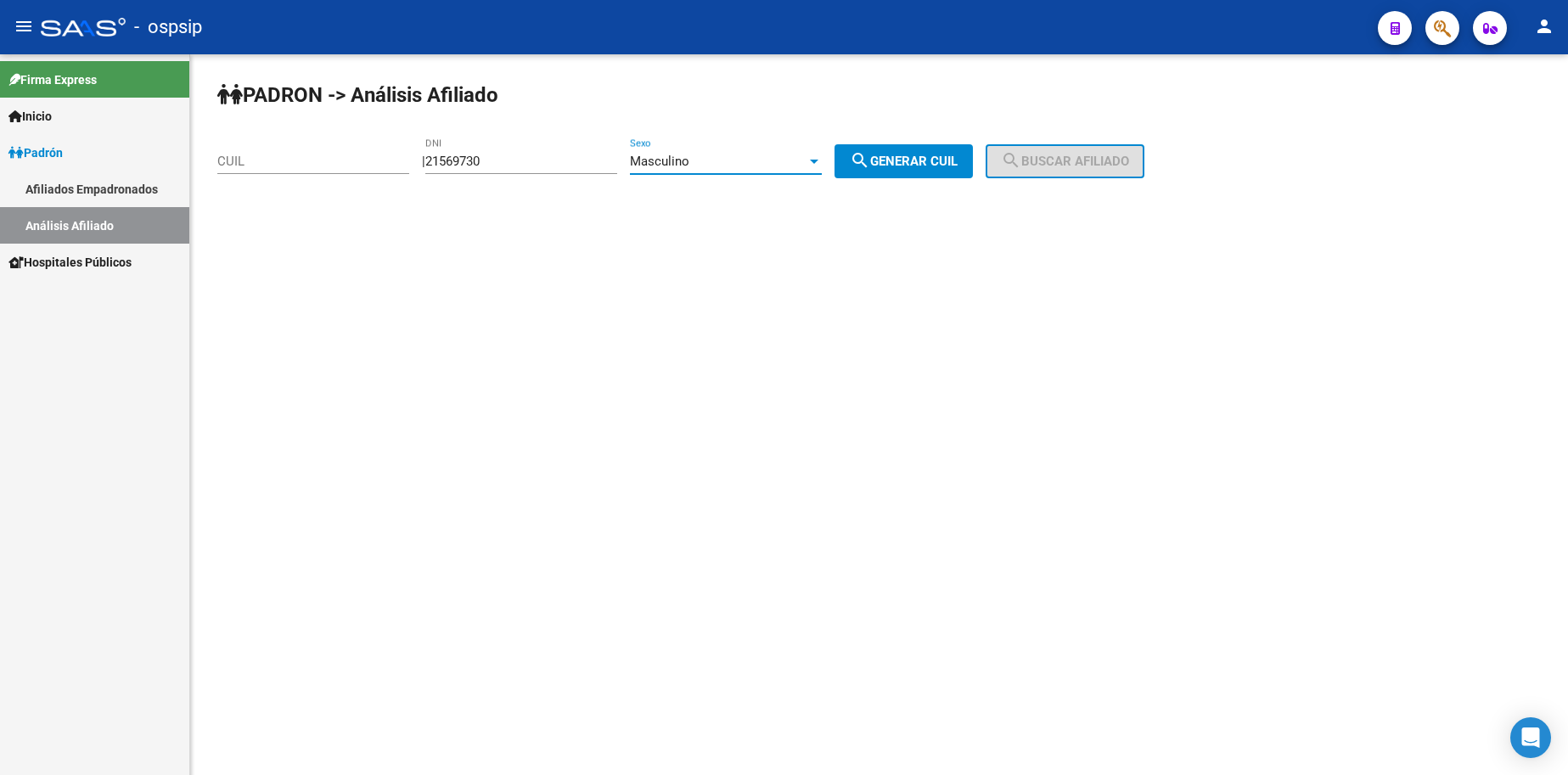
click at [870, 163] on mat-icon "search" at bounding box center [860, 161] width 20 height 20
type input "20-21569730-5"
click at [1021, 157] on button "search Buscar afiliado" at bounding box center [1064, 161] width 159 height 34
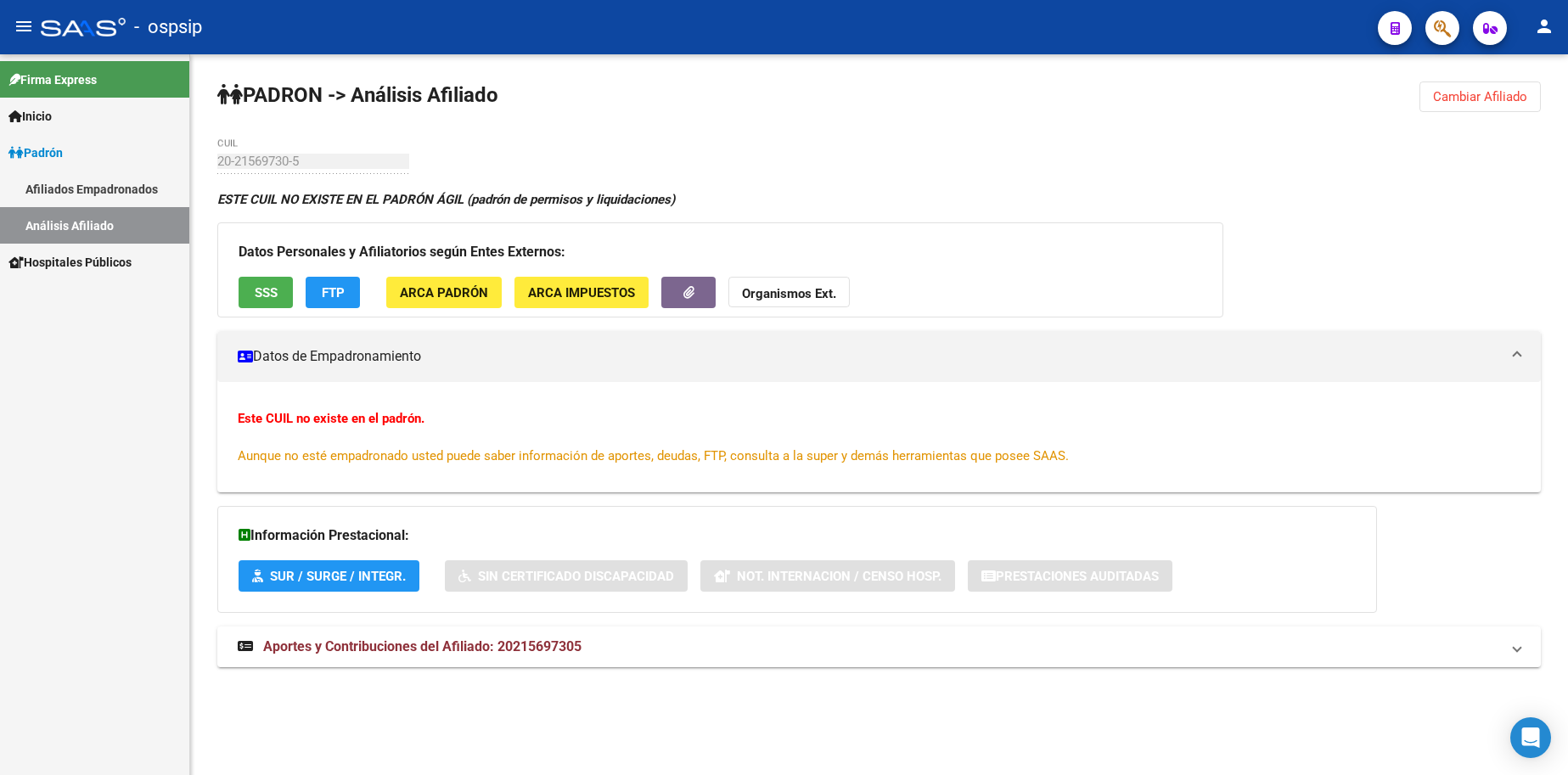
click at [54, 150] on span "Padrón" at bounding box center [35, 152] width 54 height 19
click at [96, 224] on link "Análisis Afiliado" at bounding box center [95, 225] width 190 height 36
click at [81, 226] on link "Análisis Afiliado" at bounding box center [95, 225] width 190 height 36
click at [82, 222] on link "Análisis Afiliado" at bounding box center [95, 225] width 190 height 36
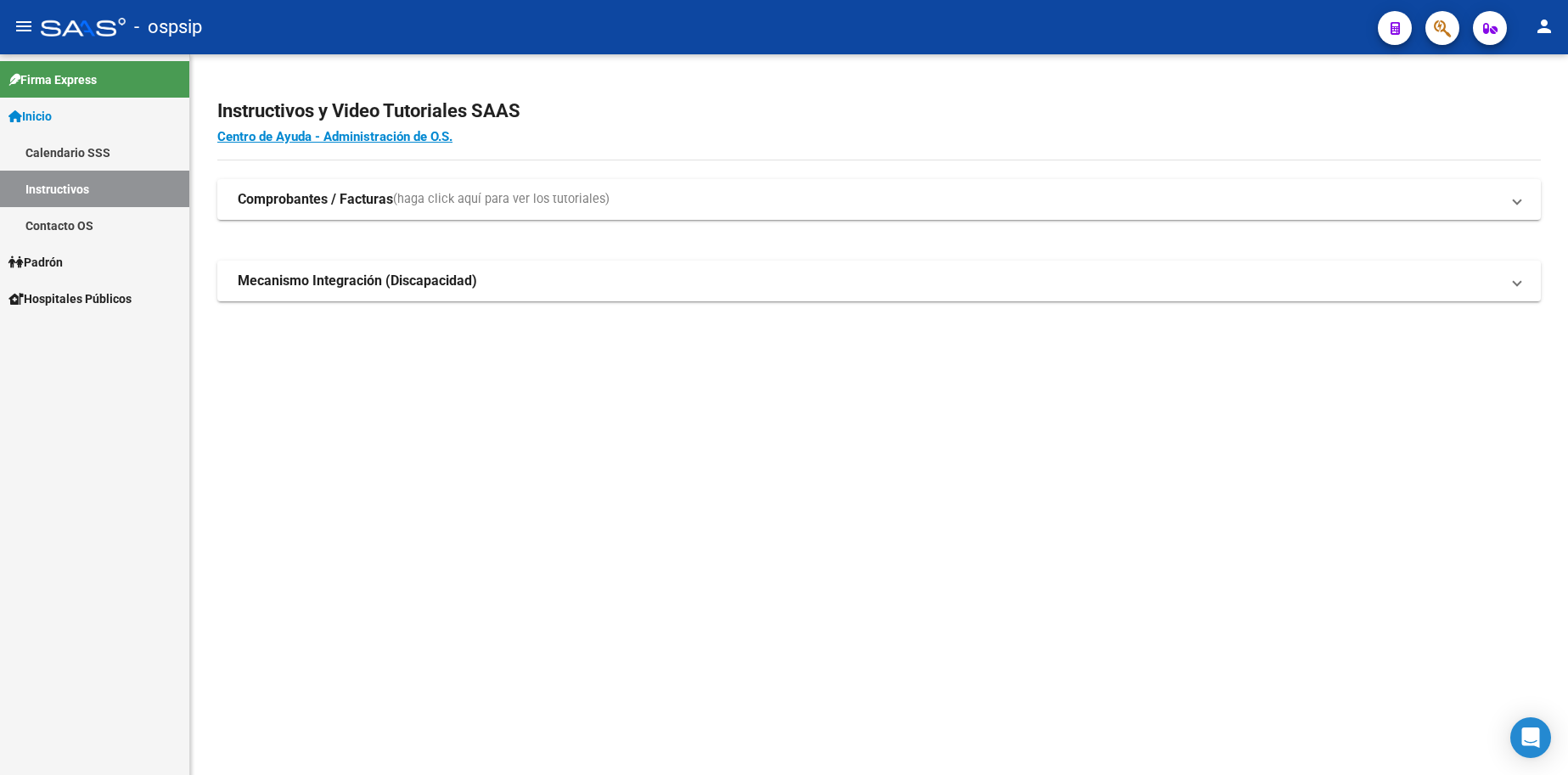
click at [63, 260] on span "Padrón" at bounding box center [35, 262] width 54 height 19
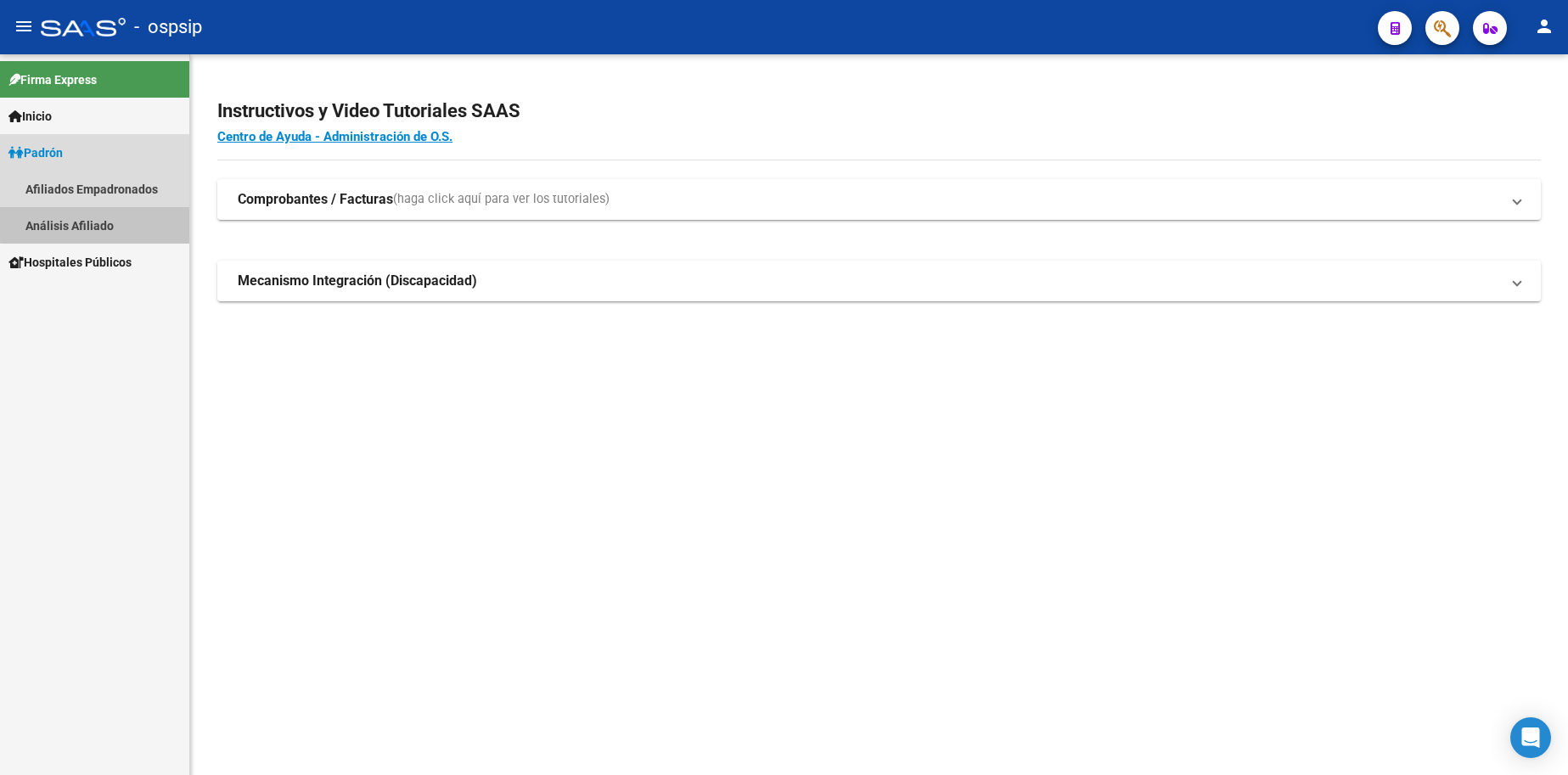
click at [105, 222] on link "Análisis Afiliado" at bounding box center [95, 225] width 190 height 36
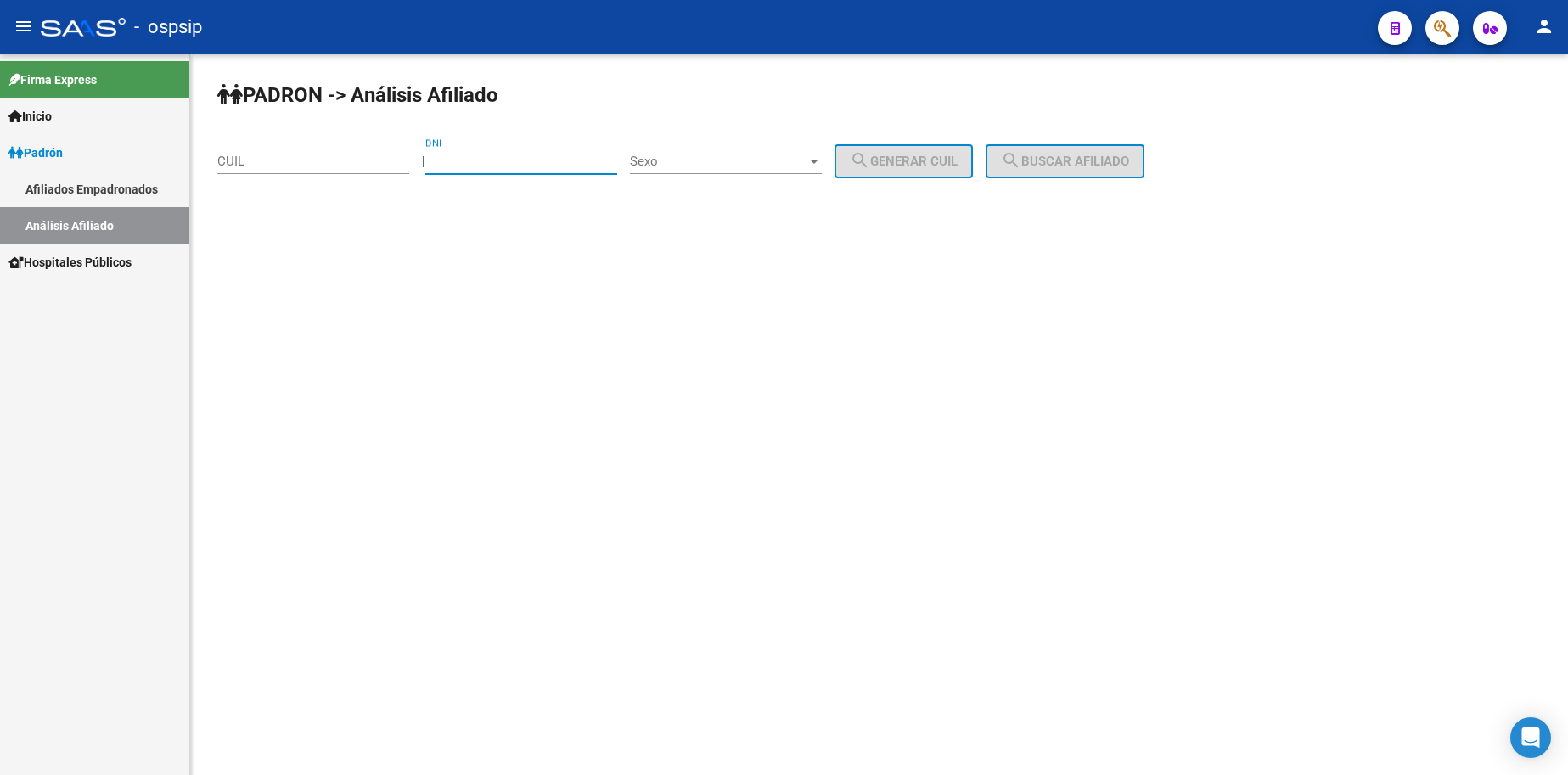
click at [520, 170] on div "DNI" at bounding box center [521, 155] width 191 height 36
type input "21169730"
click at [728, 154] on span "Sexo" at bounding box center [718, 161] width 177 height 15
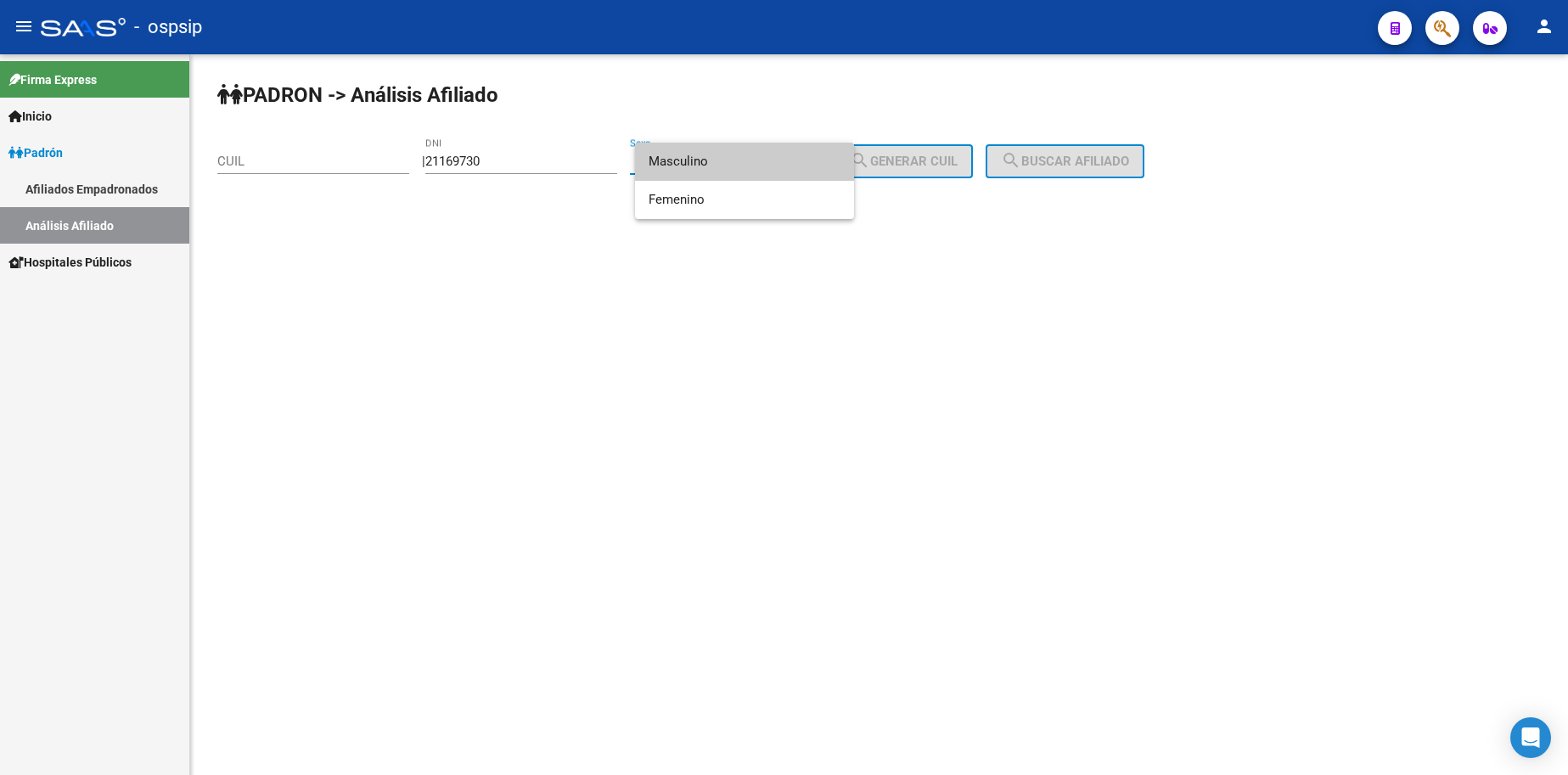
click at [718, 164] on span "Masculino" at bounding box center [744, 161] width 191 height 38
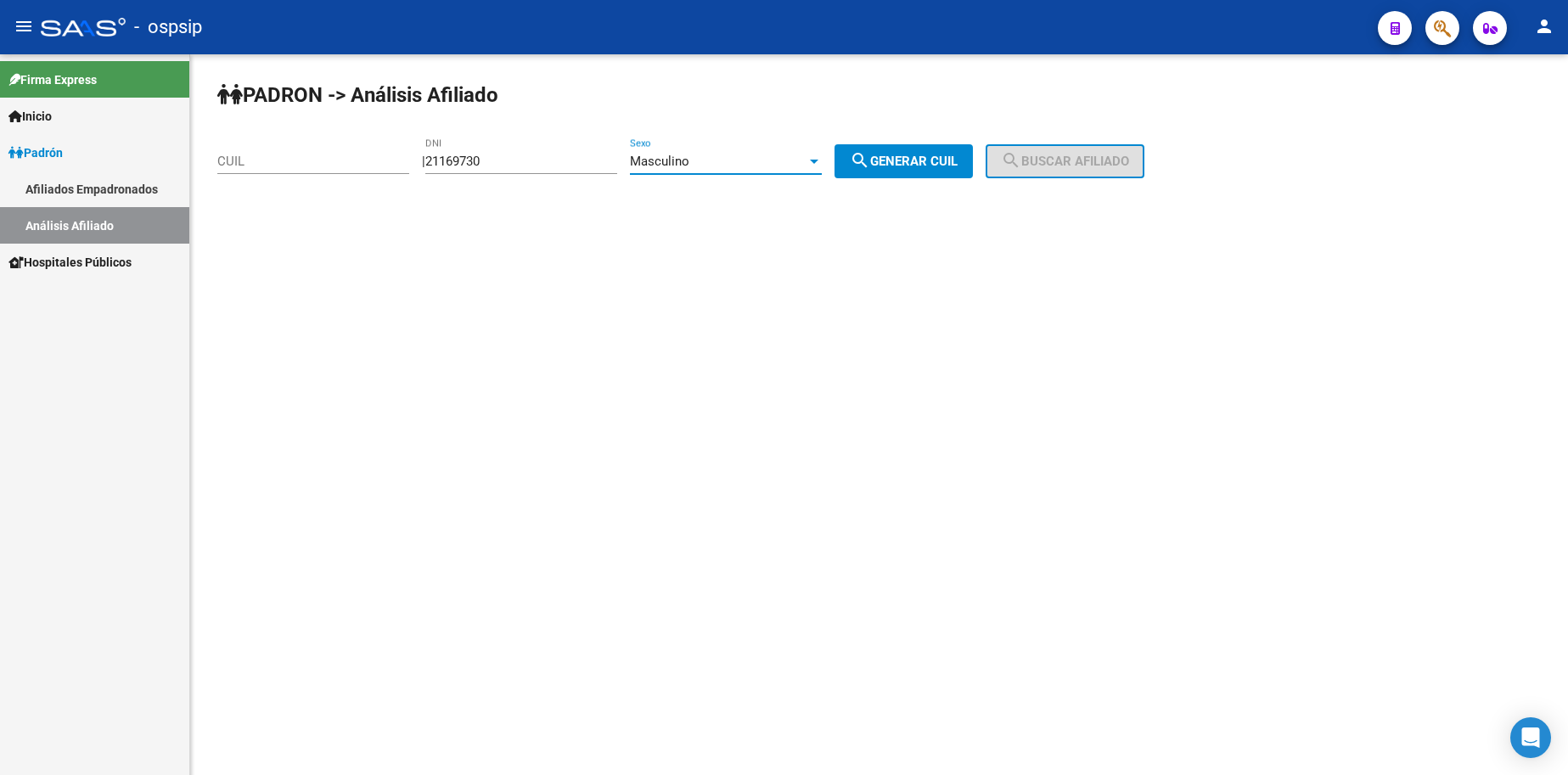
click at [900, 159] on span "search Generar CUIL" at bounding box center [903, 161] width 108 height 15
type input "20-21169730-0"
drag, startPoint x: 1034, startPoint y: 154, endPoint x: 1023, endPoint y: 162, distance: 13.6
click at [1021, 154] on mat-icon "search" at bounding box center [1011, 161] width 20 height 20
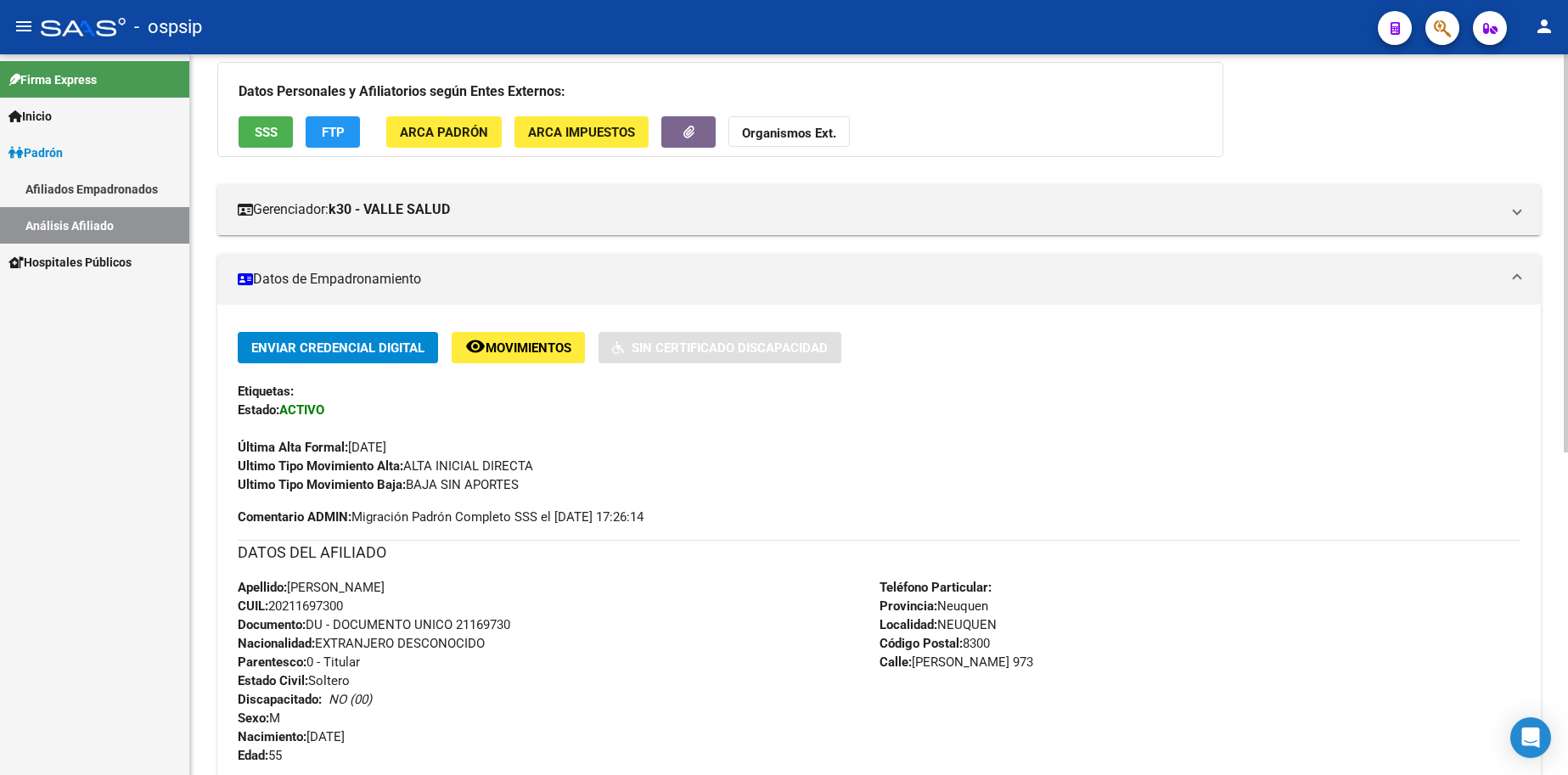
scroll to position [339, 0]
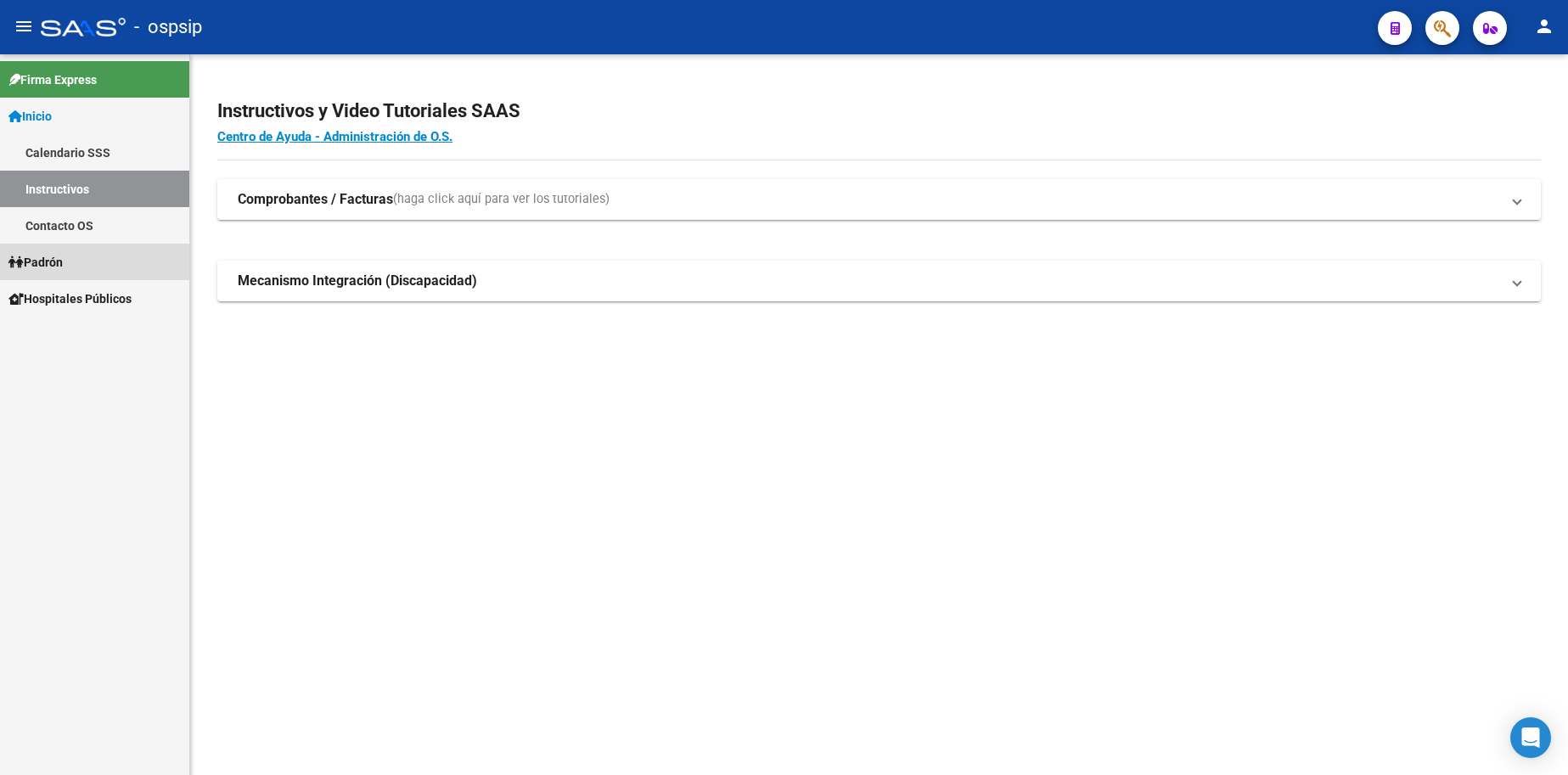
click at [53, 269] on span "Padrón" at bounding box center [35, 262] width 54 height 19
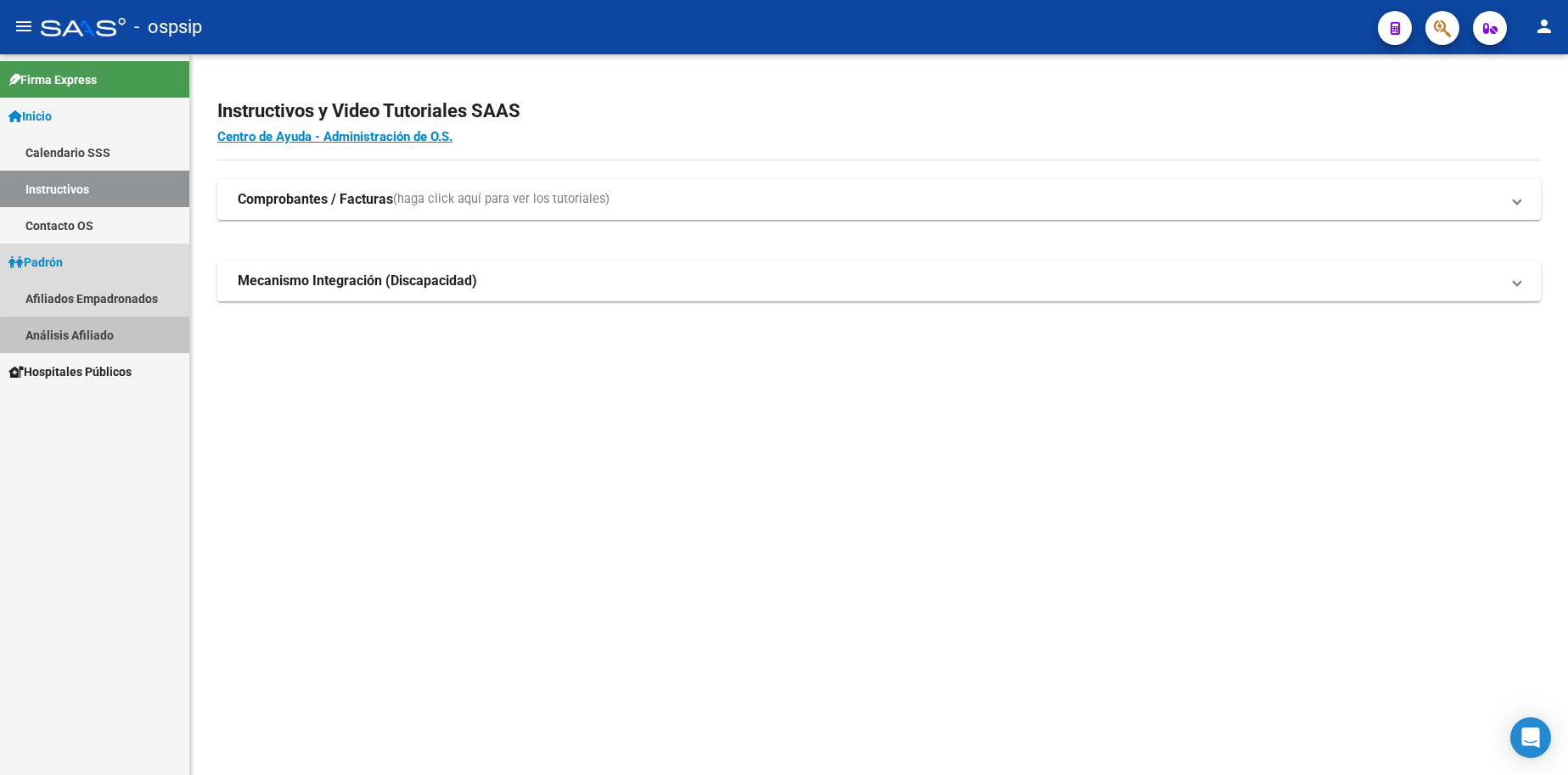
click at [105, 341] on link "Análisis Afiliado" at bounding box center [95, 335] width 190 height 36
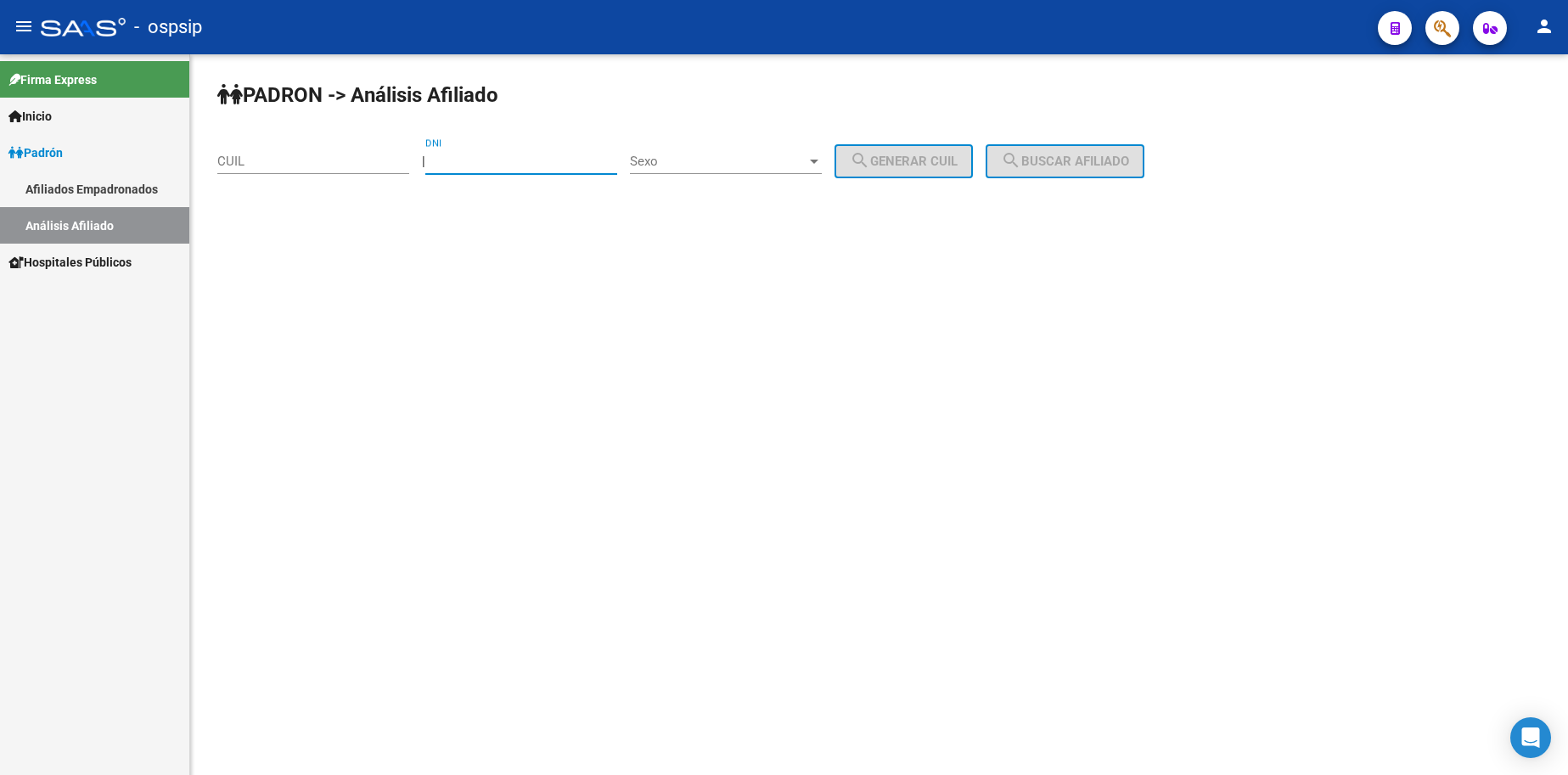
click at [534, 162] on input "DNI" at bounding box center [521, 161] width 191 height 15
type input "93795751"
click at [725, 162] on span "Sexo" at bounding box center [718, 161] width 177 height 15
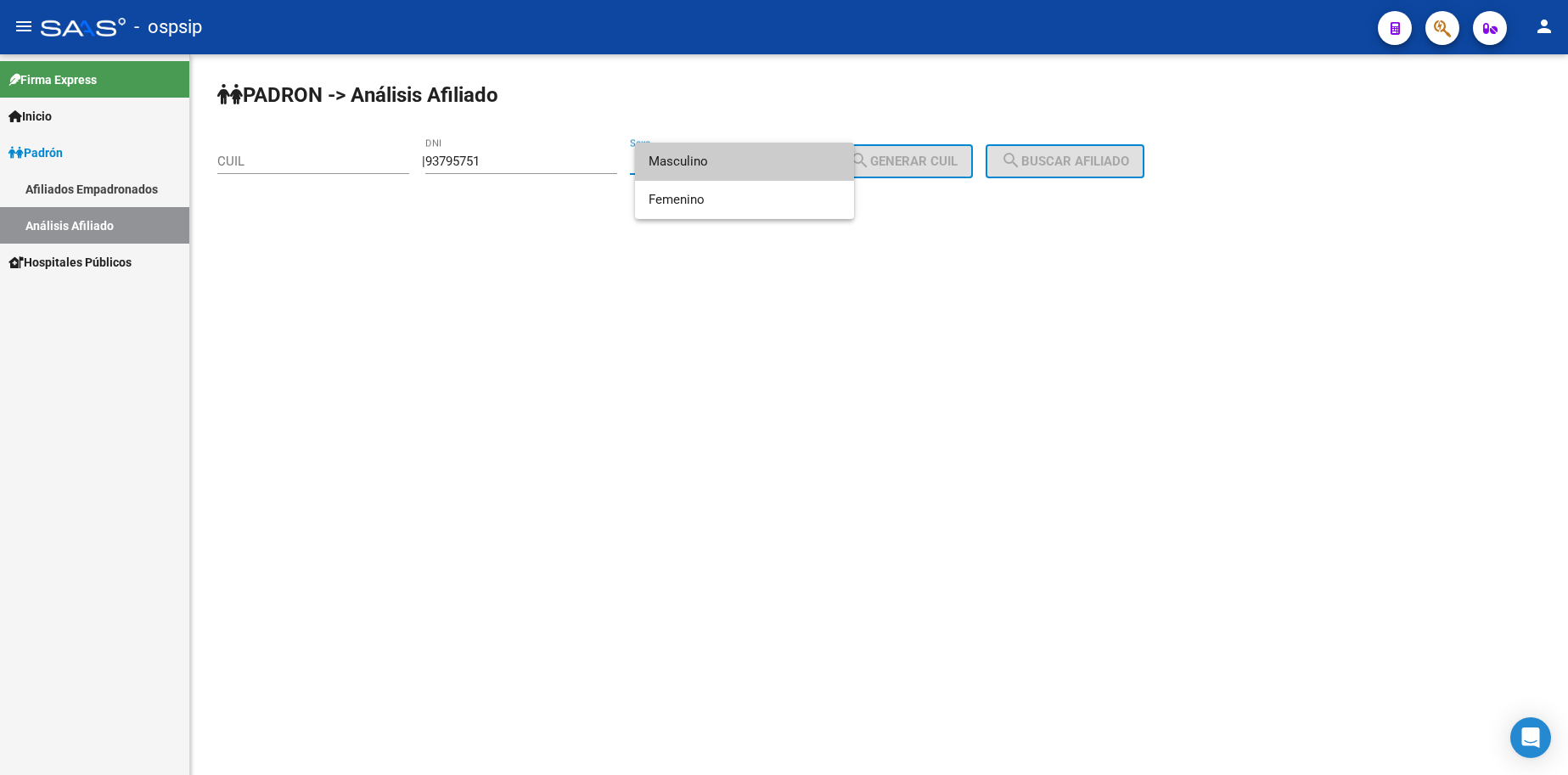
click at [725, 162] on span "Masculino" at bounding box center [744, 161] width 191 height 38
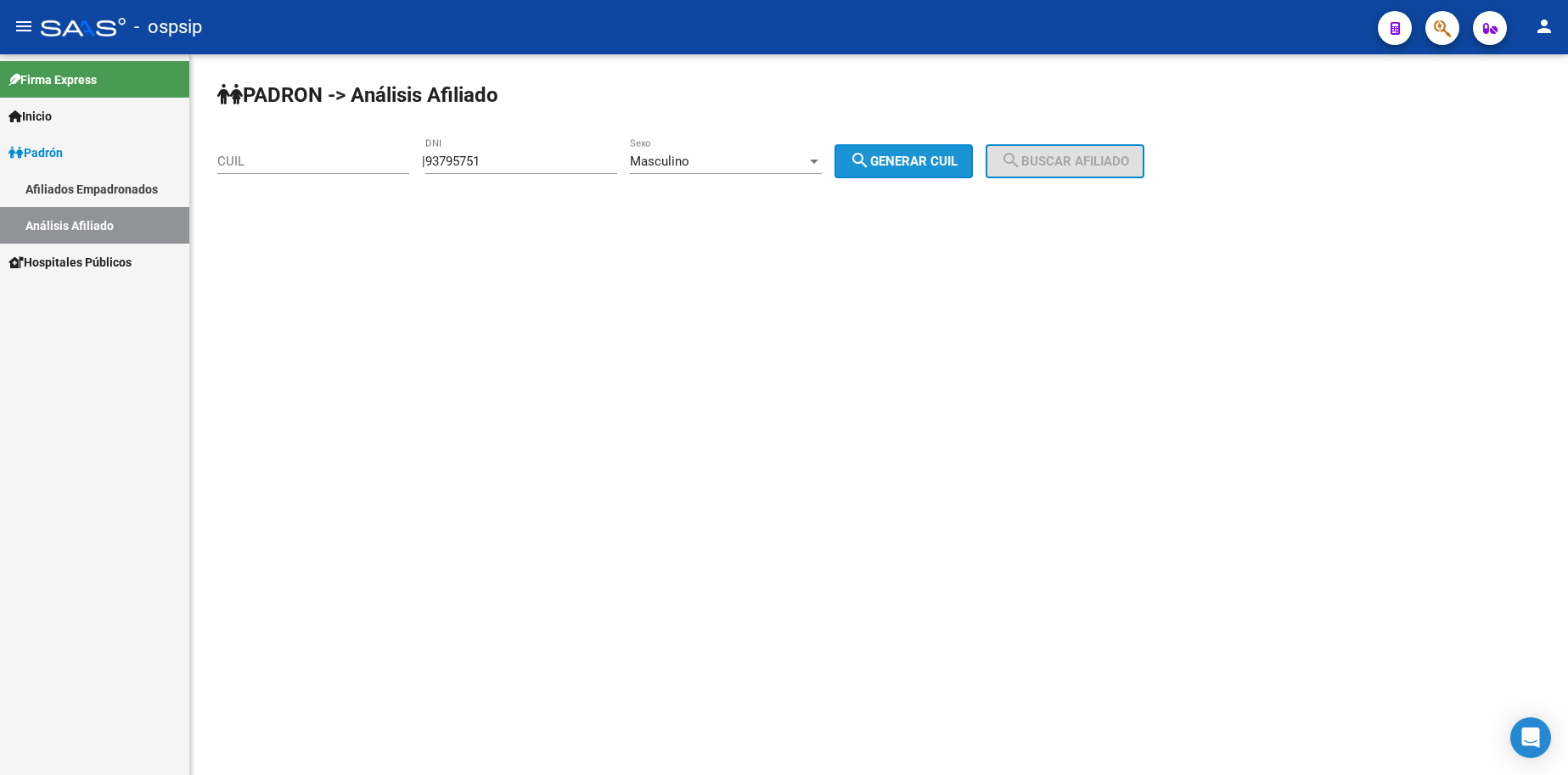
click at [870, 171] on mat-icon "search" at bounding box center [860, 161] width 20 height 20
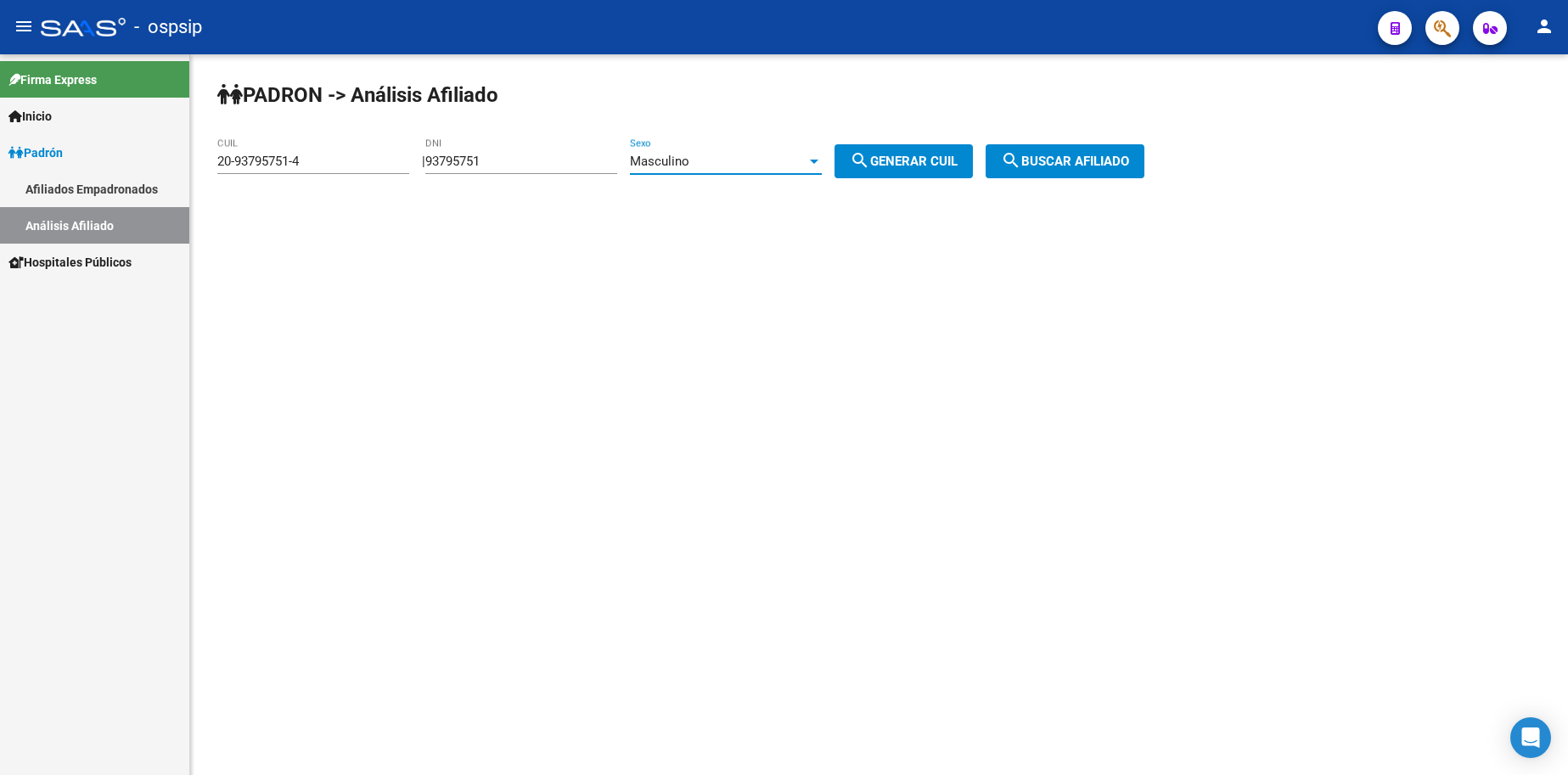
click at [670, 159] on span "Masculino" at bounding box center [660, 161] width 59 height 15
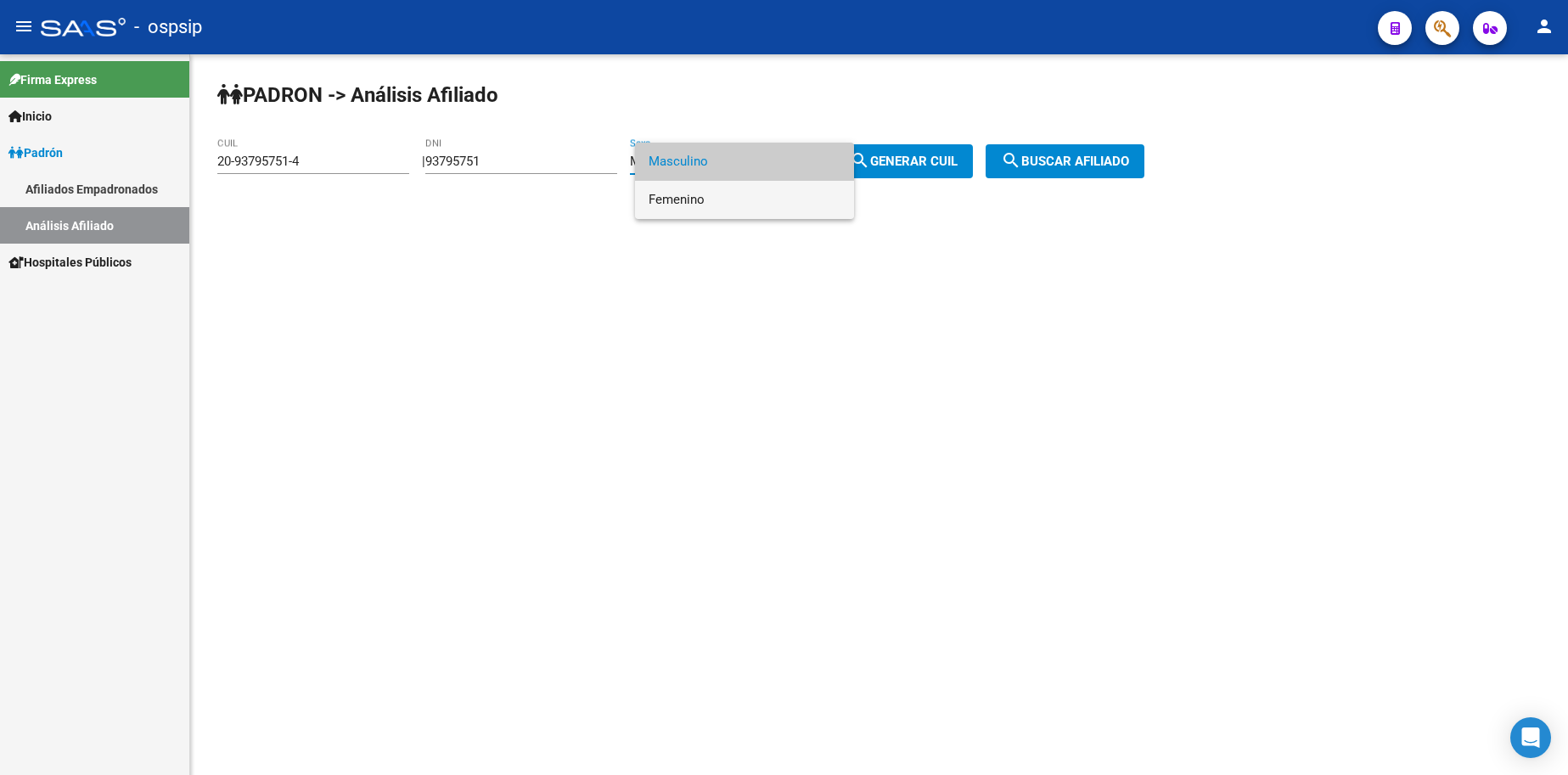
drag, startPoint x: 681, startPoint y: 195, endPoint x: 823, endPoint y: 186, distance: 142.3
click at [685, 197] on span "Femenino" at bounding box center [744, 200] width 191 height 38
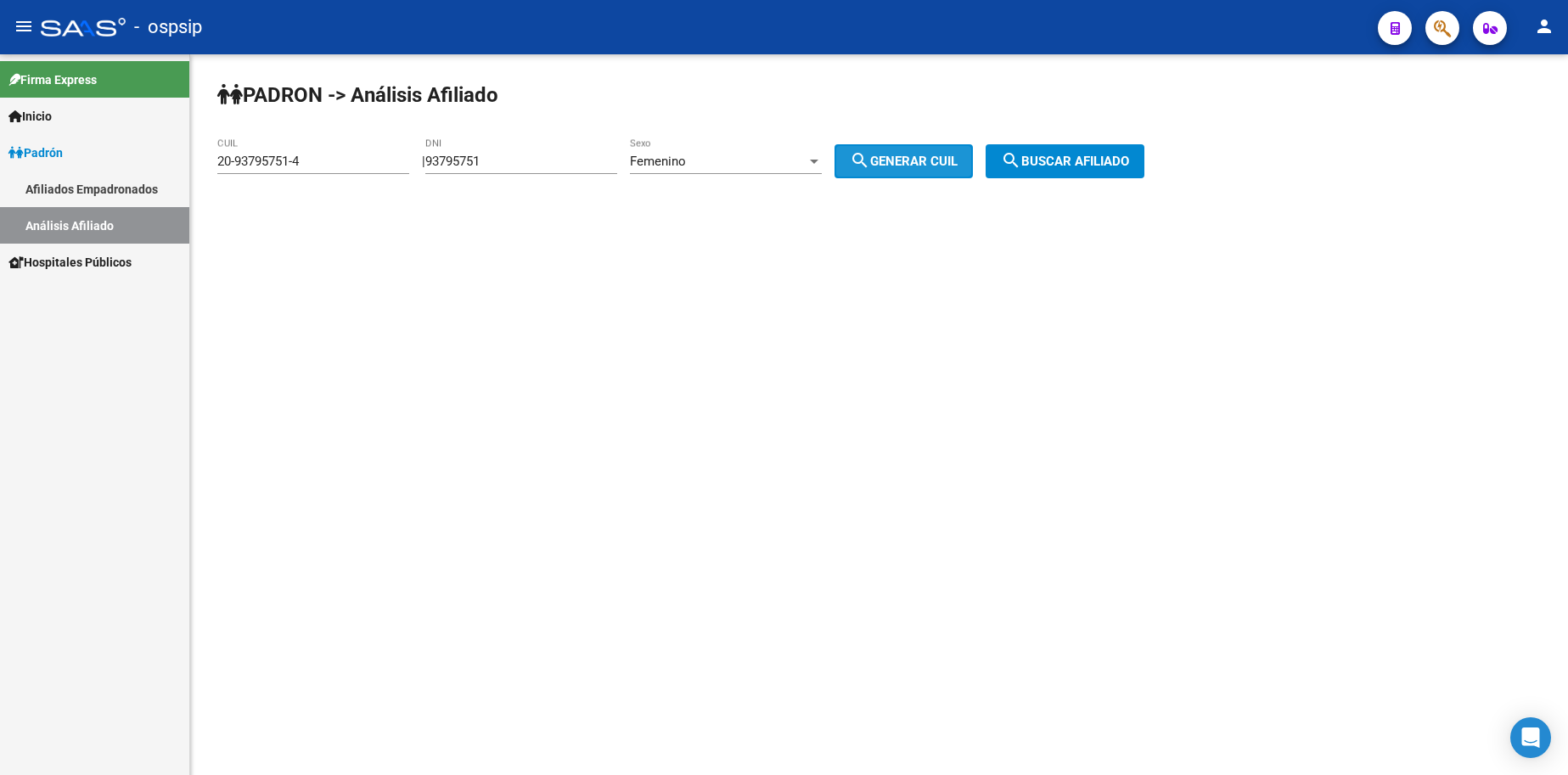
click at [905, 164] on span "search Generar CUIL" at bounding box center [903, 161] width 108 height 15
type input "27-93795751-9"
click at [1047, 157] on span "search Buscar afiliado" at bounding box center [1065, 161] width 128 height 15
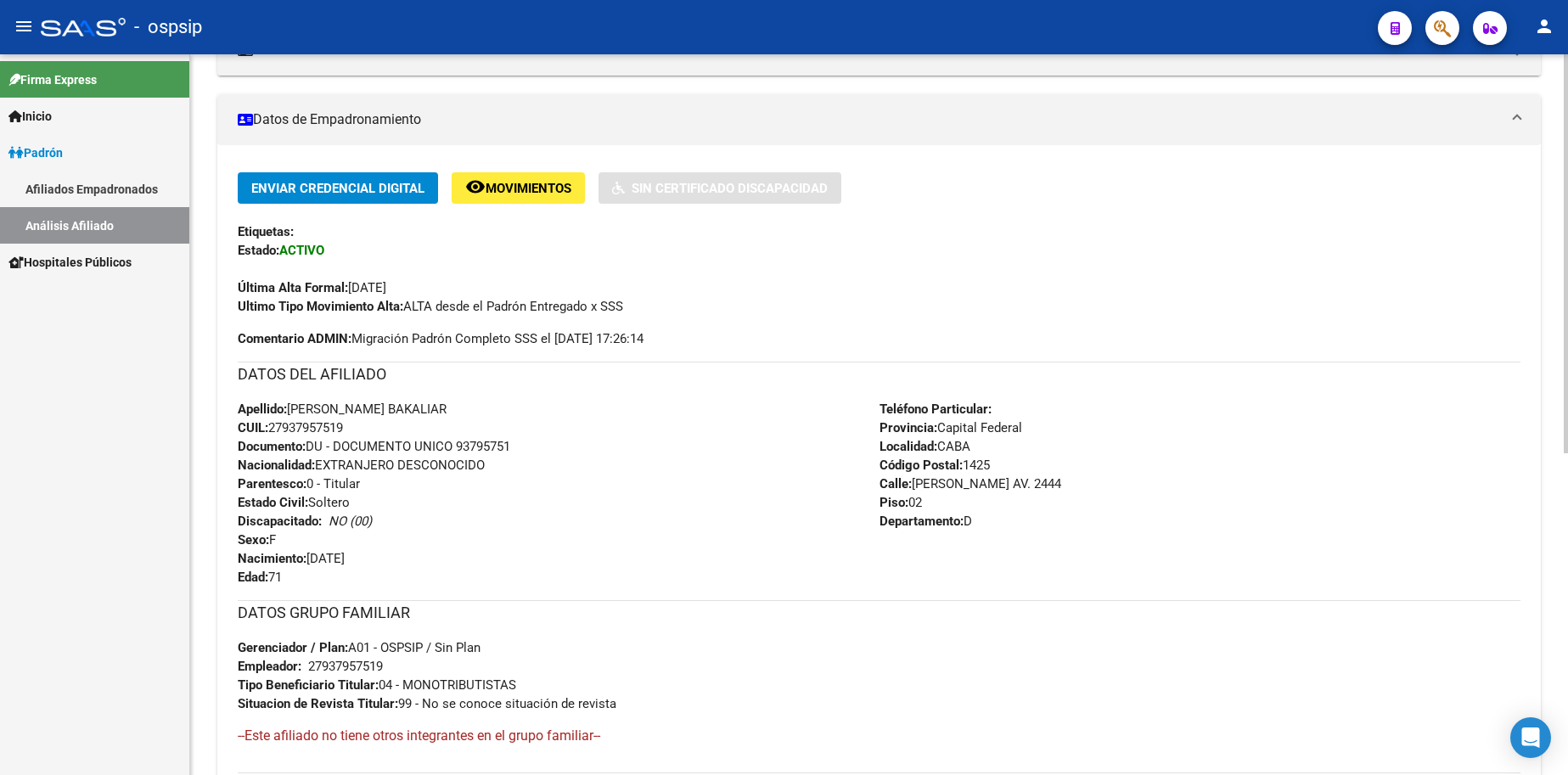
scroll to position [348, 0]
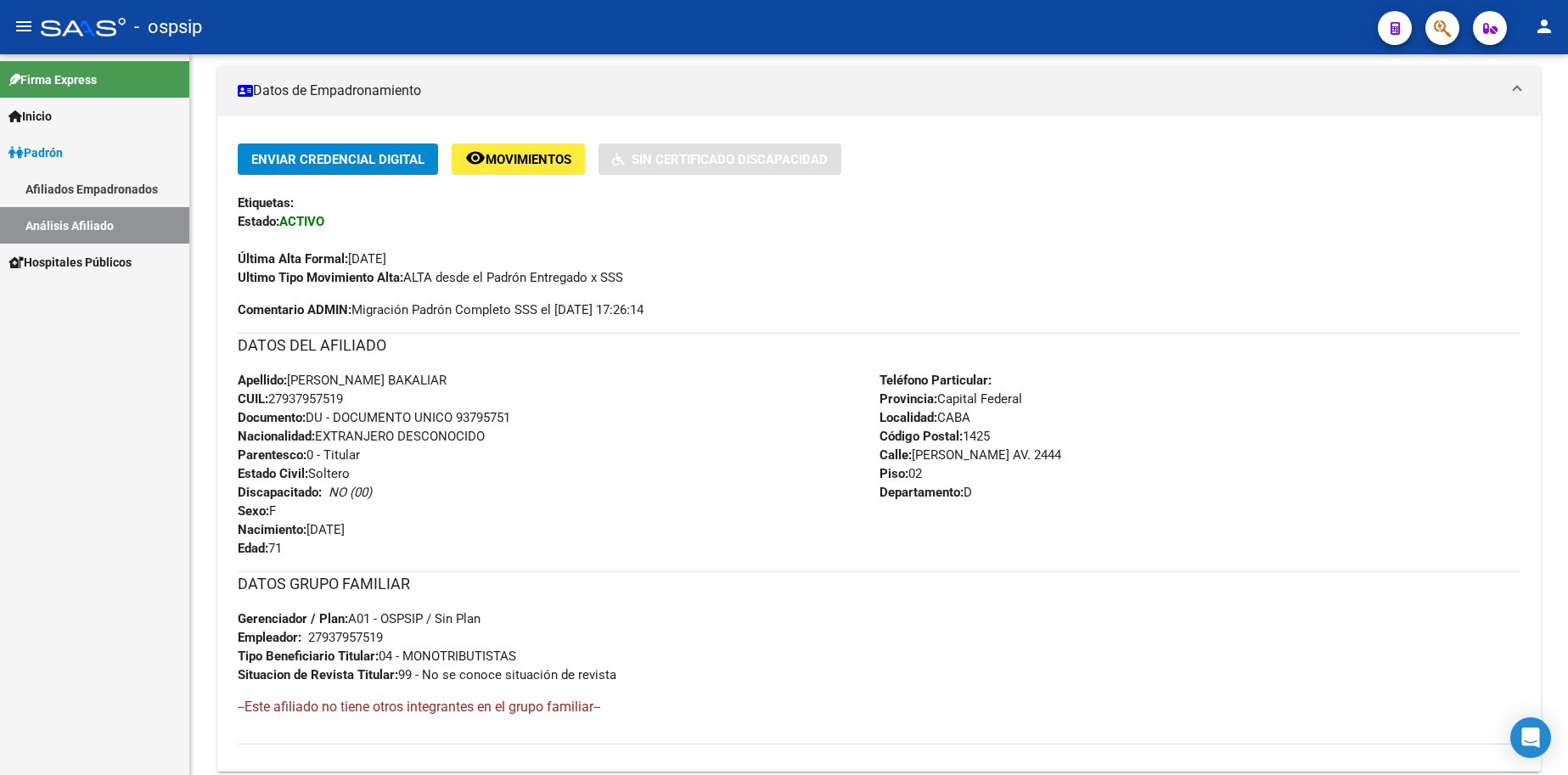
click at [44, 117] on span "Inicio" at bounding box center [30, 116] width 44 height 19
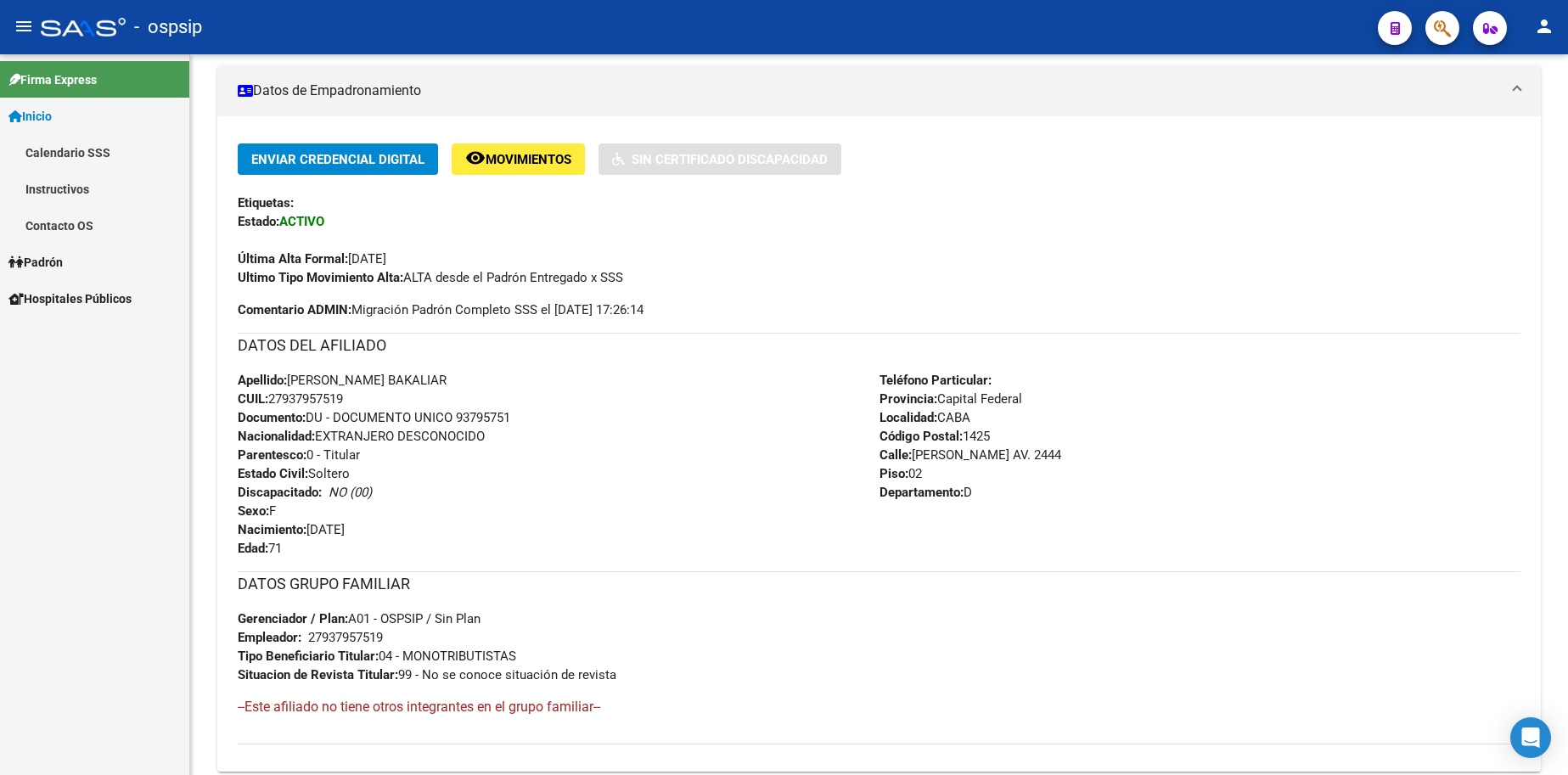
click at [63, 268] on span "Padrón" at bounding box center [35, 262] width 54 height 19
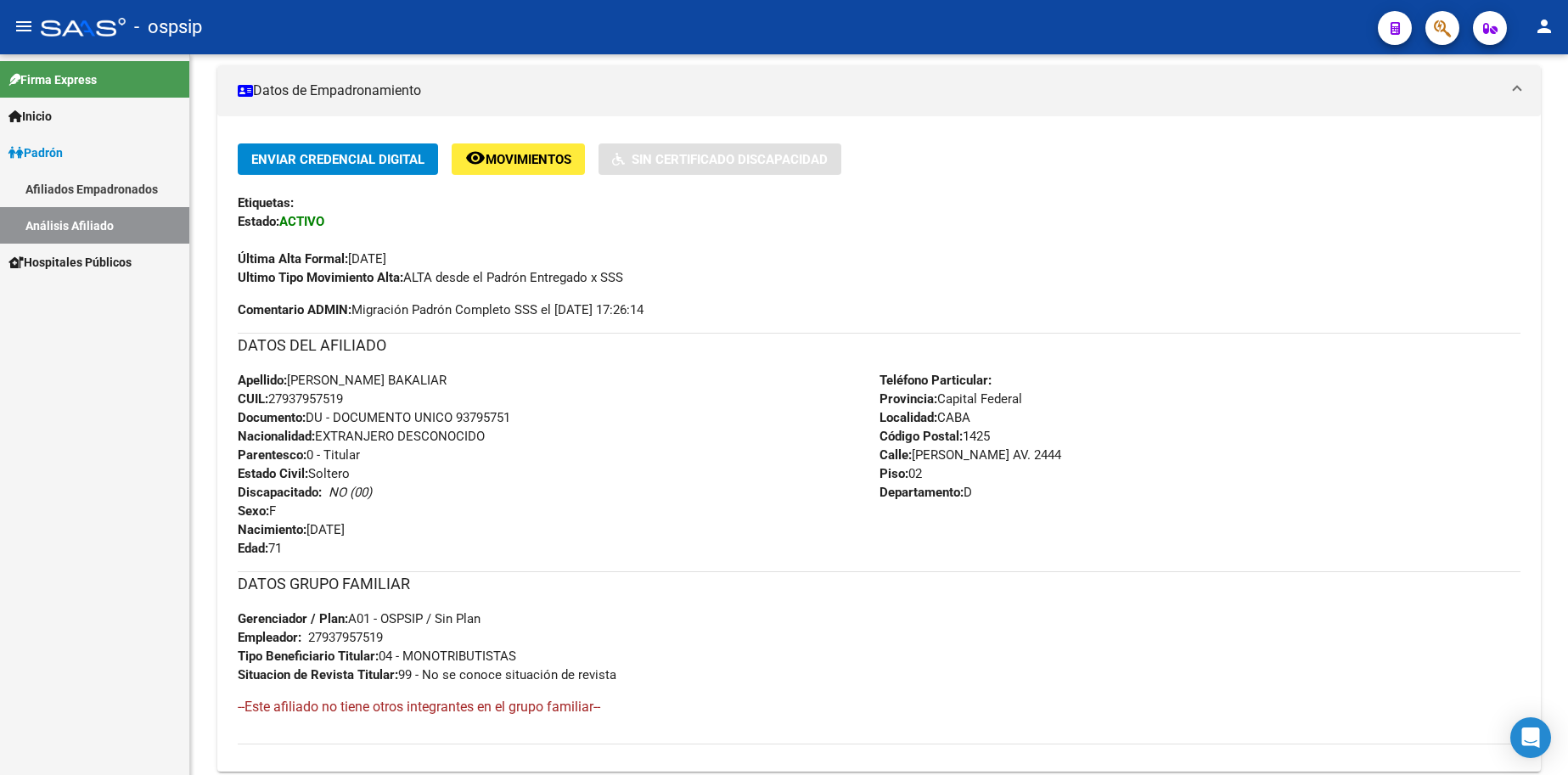
click at [70, 227] on link "Análisis Afiliado" at bounding box center [95, 225] width 190 height 36
click at [74, 220] on link "Análisis Afiliado" at bounding box center [95, 225] width 190 height 36
click at [86, 253] on span "Hospitales Públicos" at bounding box center [70, 262] width 123 height 19
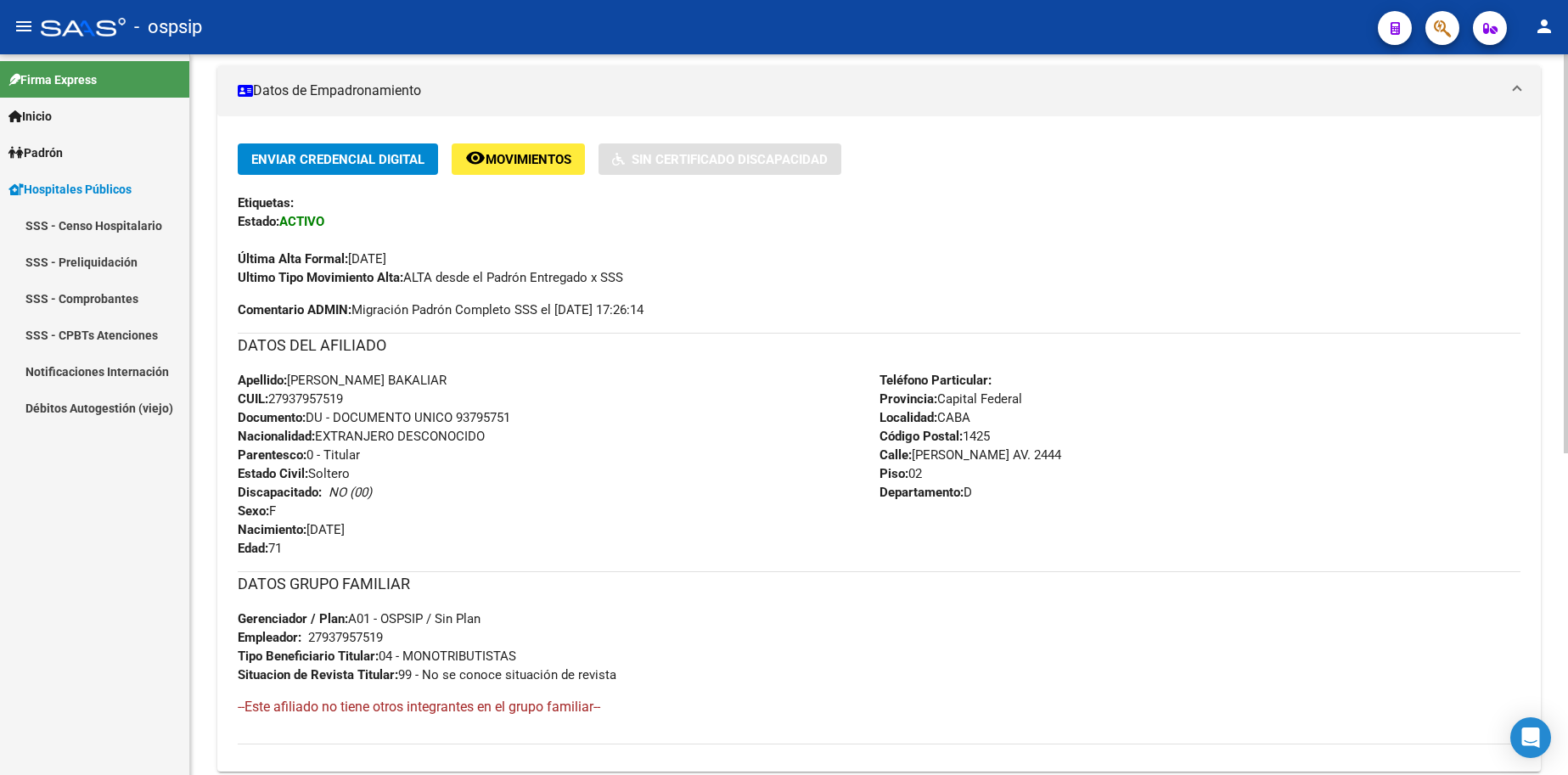
click at [819, 289] on div "Enviar Credencial Digital remove_red_eye Movimientos Sin Certificado Discapacid…" at bounding box center [879, 230] width 1283 height 176
click at [58, 144] on span "Padrón" at bounding box center [35, 152] width 54 height 19
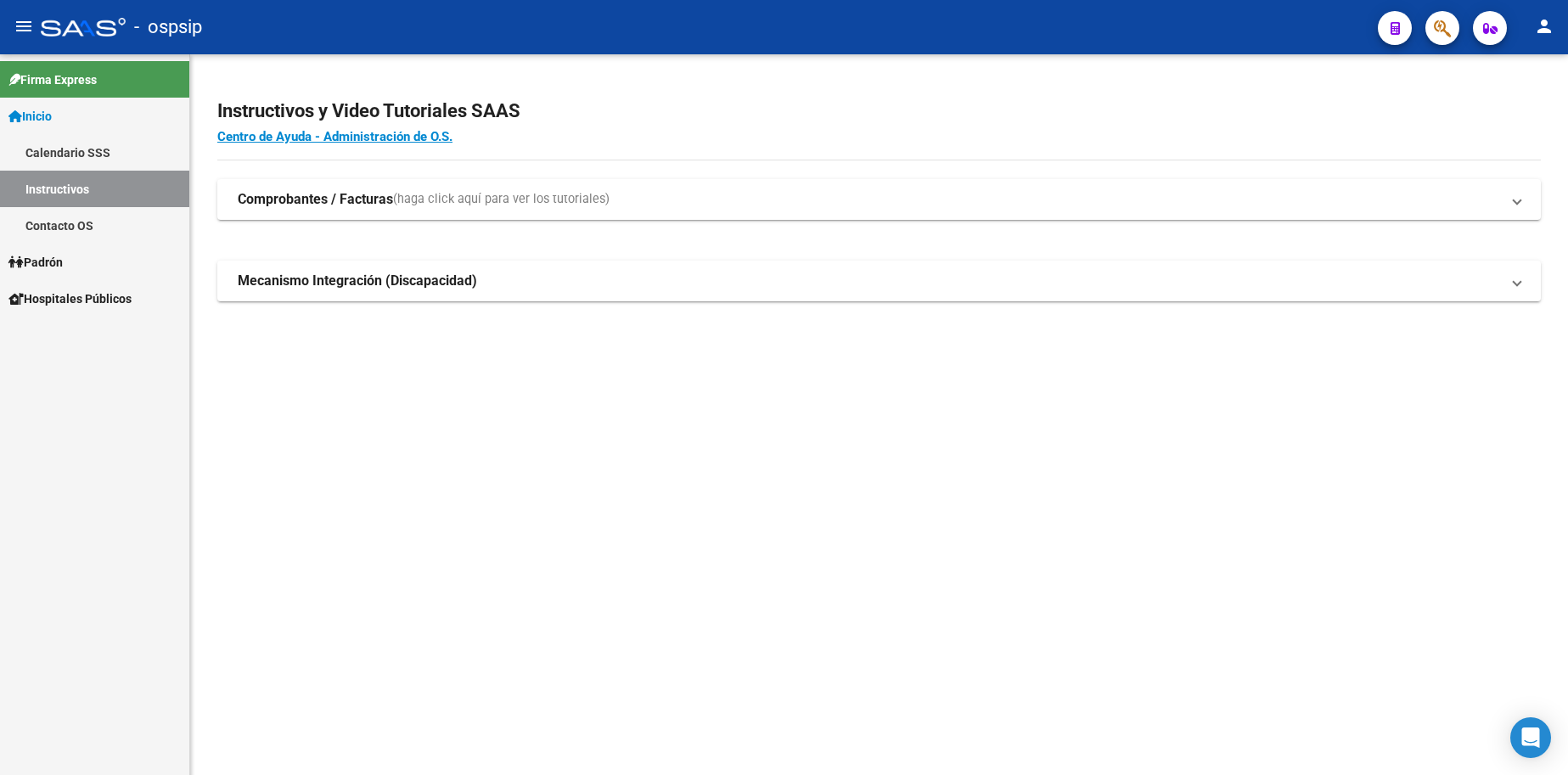
click at [63, 255] on span "Padrón" at bounding box center [35, 262] width 54 height 19
click at [78, 263] on link "Padrón" at bounding box center [95, 261] width 190 height 36
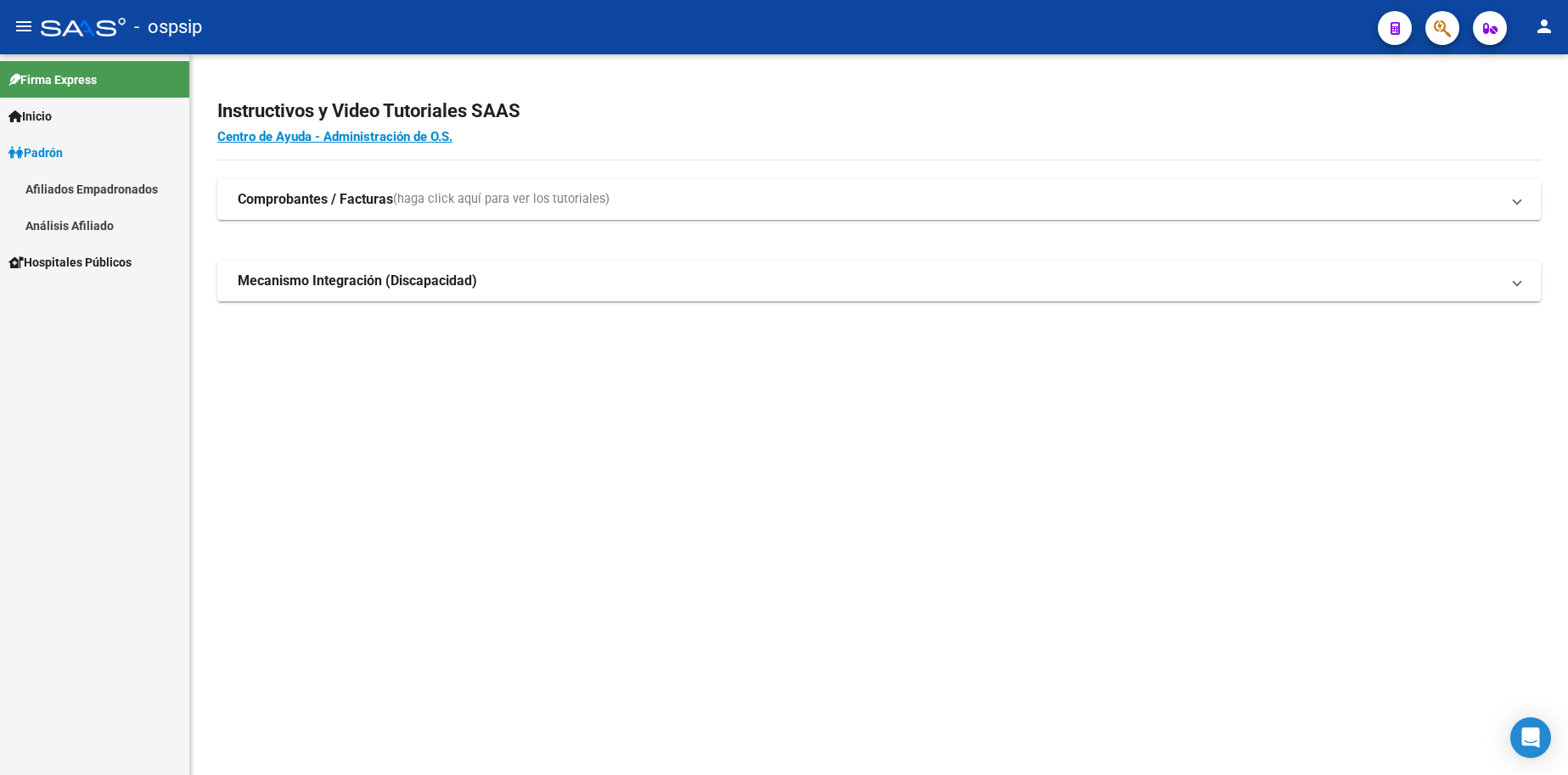
click at [70, 227] on link "Análisis Afiliado" at bounding box center [95, 225] width 190 height 36
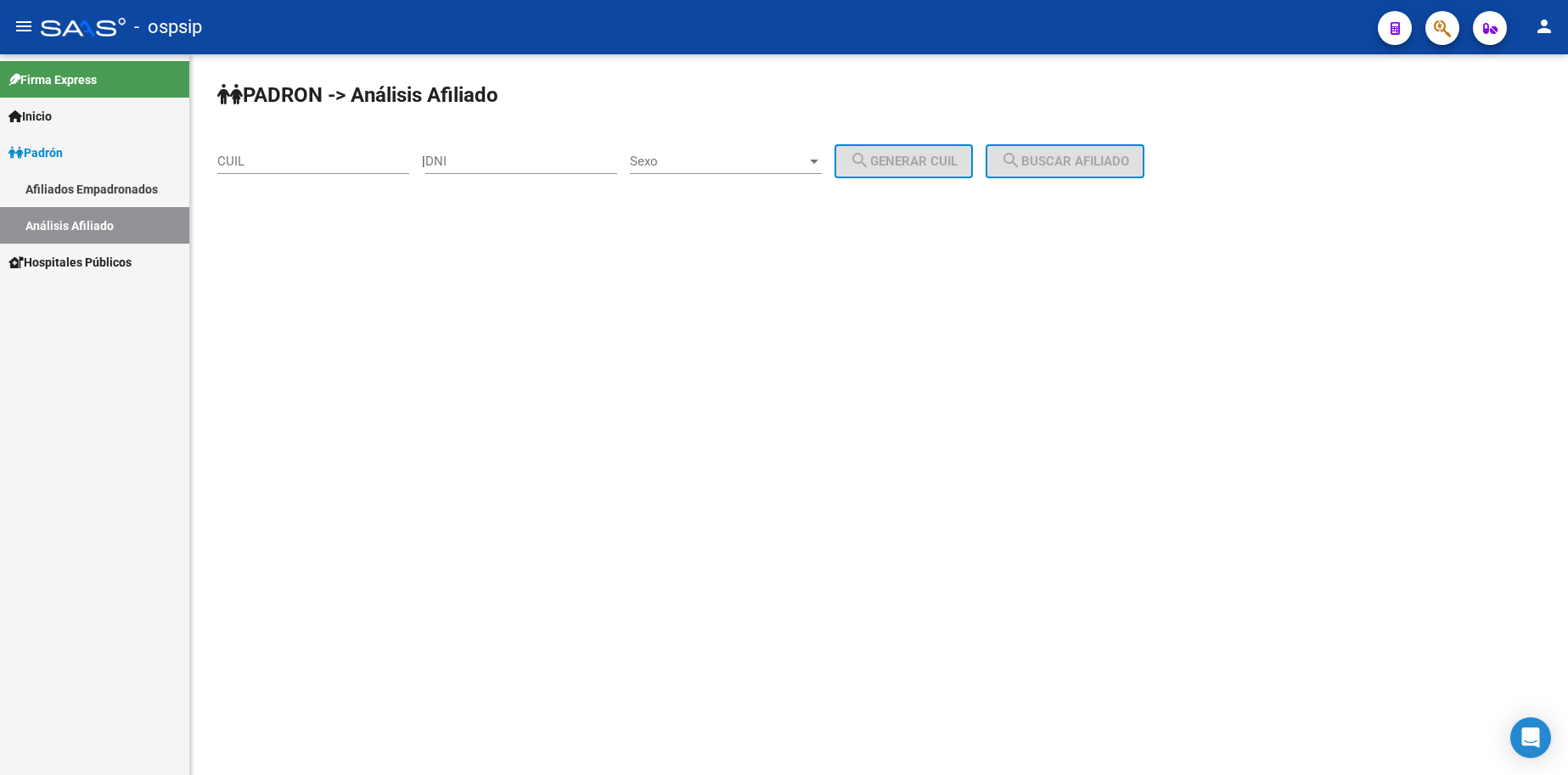
click at [541, 171] on div "DNI" at bounding box center [521, 155] width 191 height 36
type input "41393521"
click at [758, 164] on span "Sexo" at bounding box center [718, 161] width 177 height 15
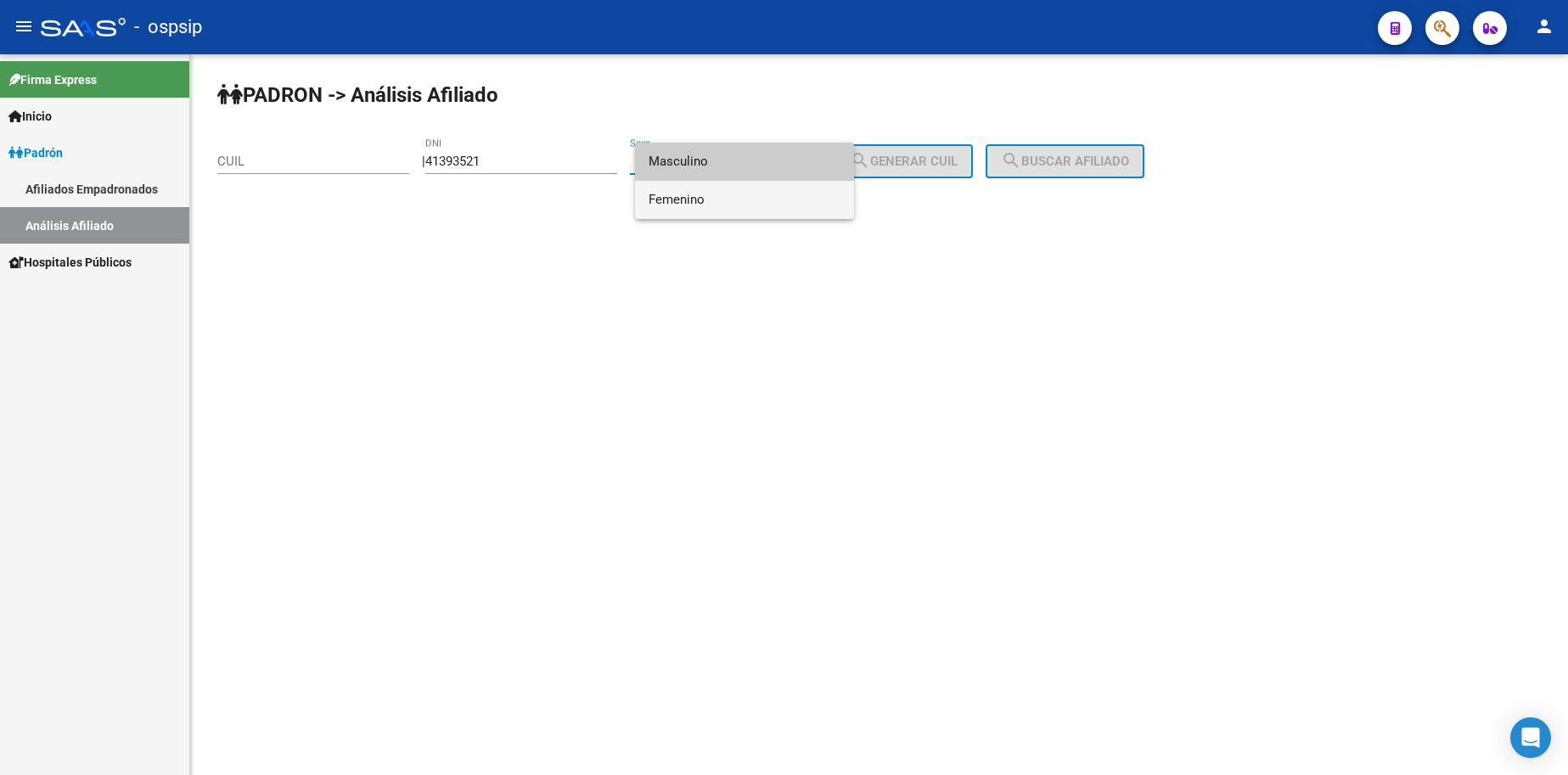
click at [758, 200] on span "Femenino" at bounding box center [744, 200] width 191 height 38
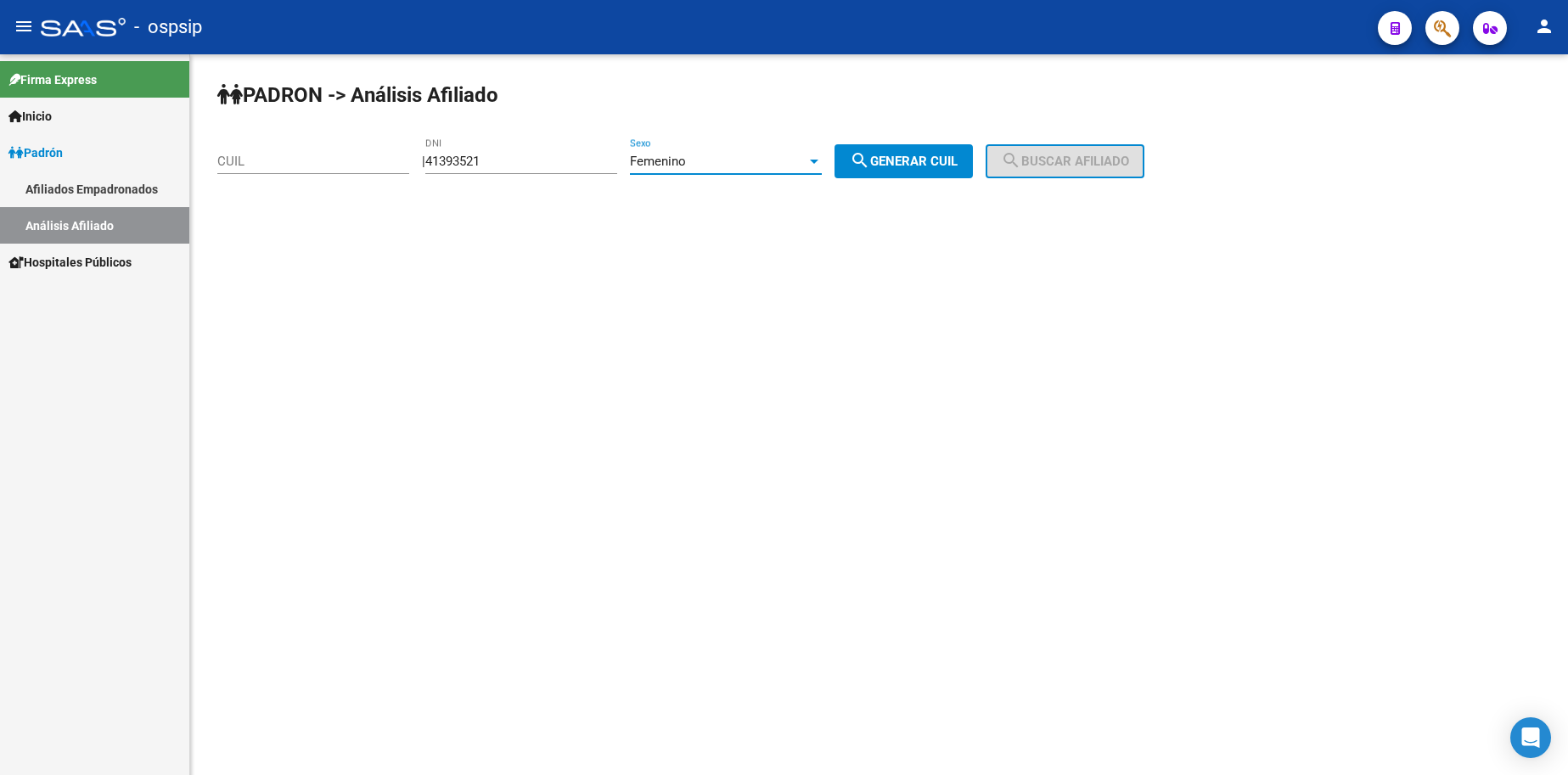
click at [937, 151] on button "search Generar CUIL" at bounding box center [903, 161] width 138 height 34
type input "27-41393521-6"
click at [1006, 172] on div "PADRON -> Análisis Afiliado 27-41393521-6 CUIL | 41393521 DNI Femenino Sexo sea…" at bounding box center [879, 143] width 1377 height 178
click at [1063, 159] on span "search Buscar afiliado" at bounding box center [1065, 161] width 128 height 15
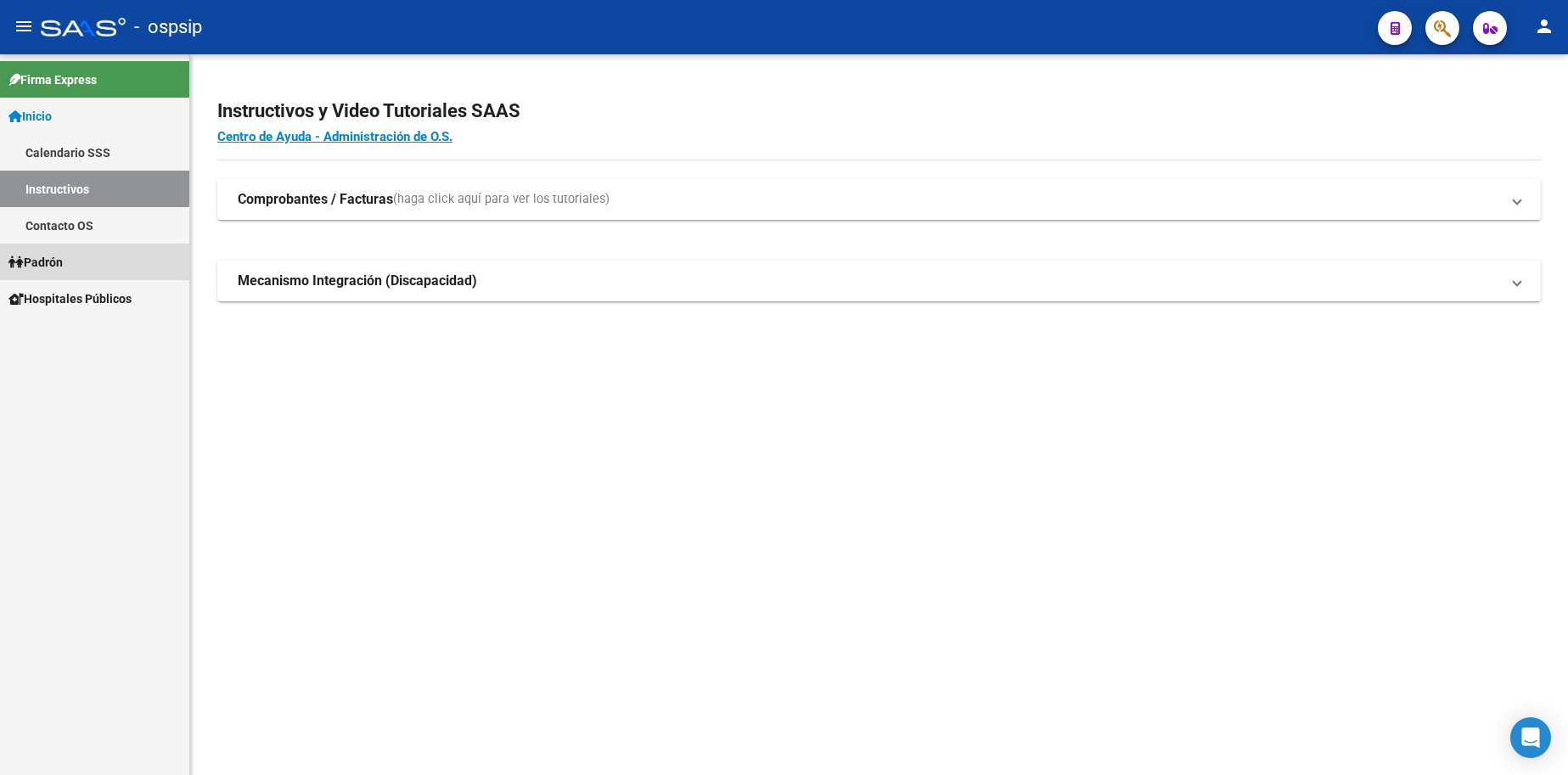
click at [59, 264] on span "Padrón" at bounding box center [35, 262] width 54 height 19
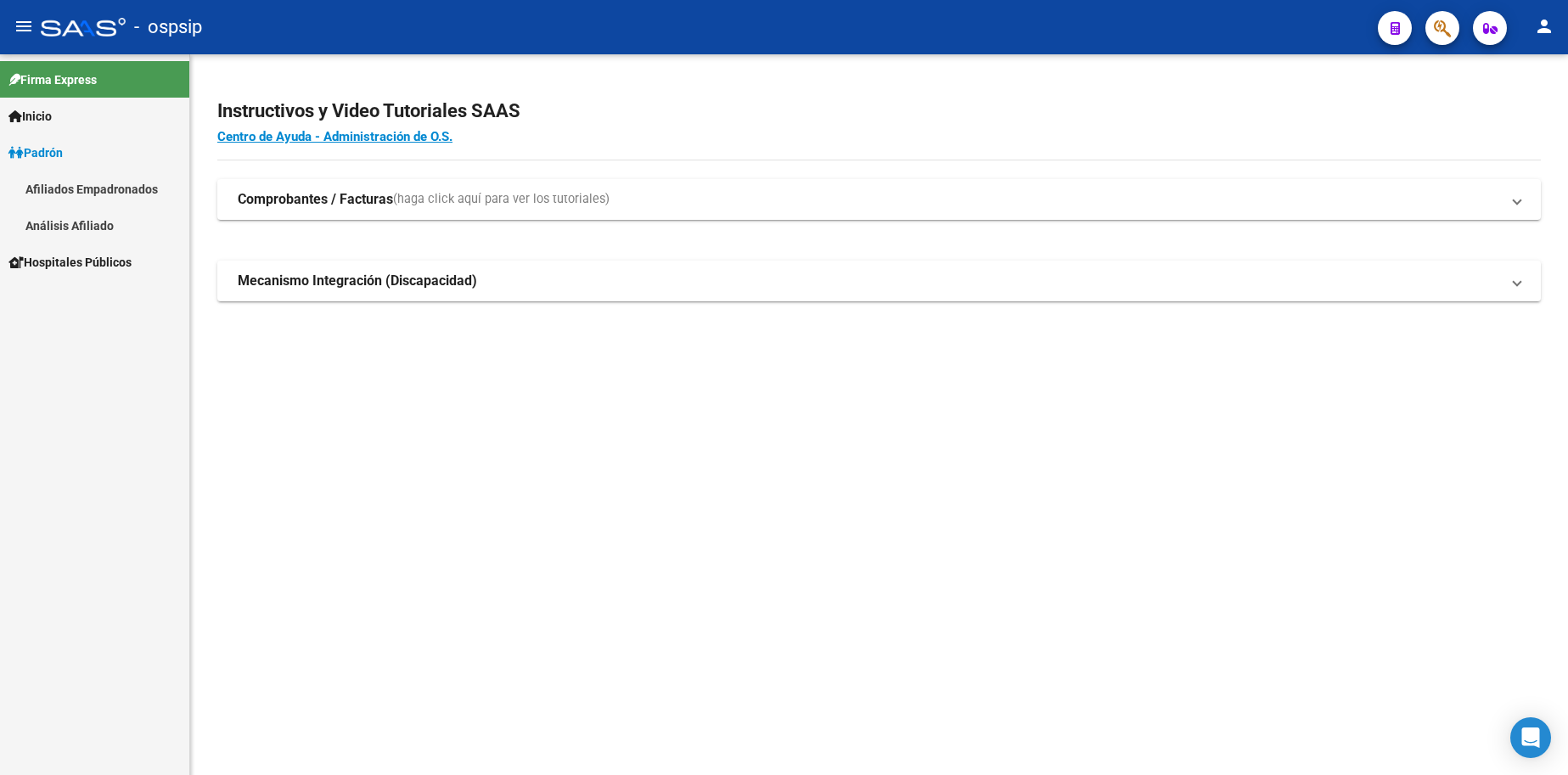
click at [79, 227] on link "Análisis Afiliado" at bounding box center [95, 225] width 190 height 36
